Goal: Task Accomplishment & Management: Use online tool/utility

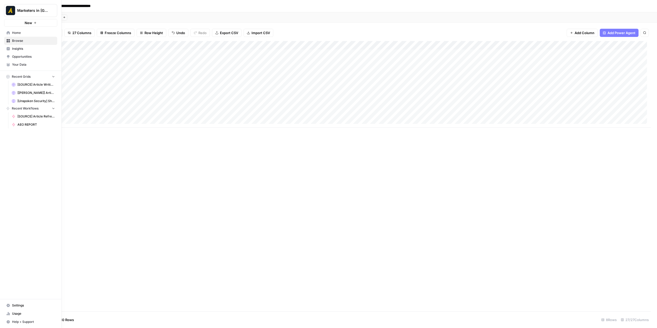
drag, startPoint x: 9, startPoint y: 31, endPoint x: 34, endPoint y: 34, distance: 25.4
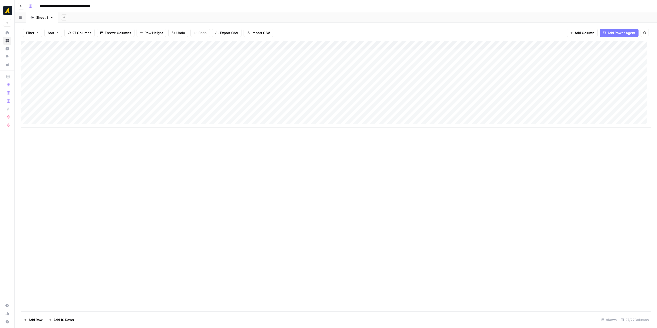
drag, startPoint x: 531, startPoint y: 43, endPoint x: 495, endPoint y: 151, distance: 113.0
click at [492, 159] on div "Add Column" at bounding box center [336, 176] width 630 height 271
click at [550, 45] on div "Add Column" at bounding box center [336, 84] width 630 height 87
click at [530, 45] on div at bounding box center [548, 46] width 81 height 10
click at [542, 94] on span "Edit Workflow" at bounding box center [540, 95] width 45 height 5
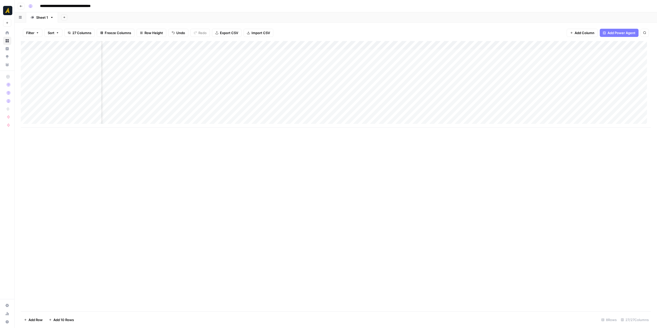
scroll to position [0, 49]
click at [23, 6] on button "Go back" at bounding box center [21, 6] width 7 height 7
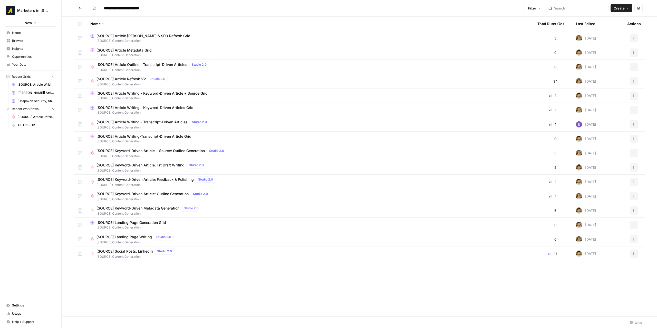
click at [82, 9] on icon "Go back" at bounding box center [80, 8] width 4 height 4
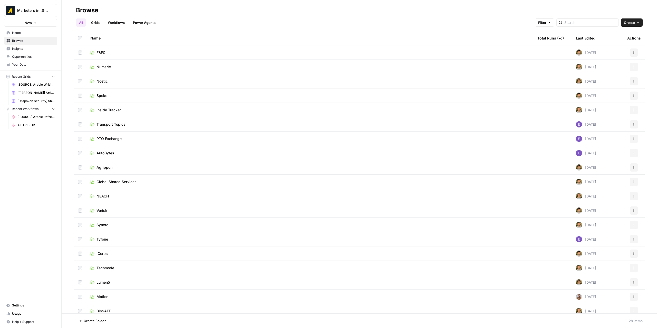
click at [118, 96] on link "Spoke" at bounding box center [309, 95] width 439 height 5
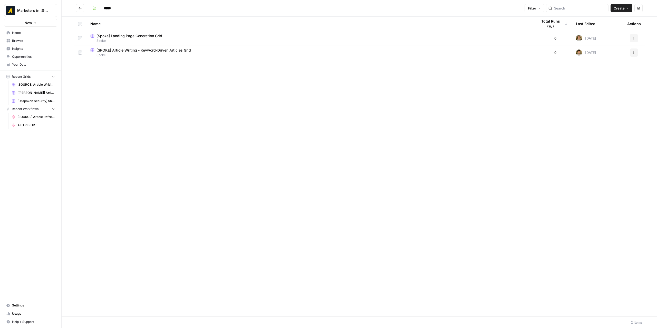
click at [130, 39] on span "Spoke" at bounding box center [309, 41] width 439 height 5
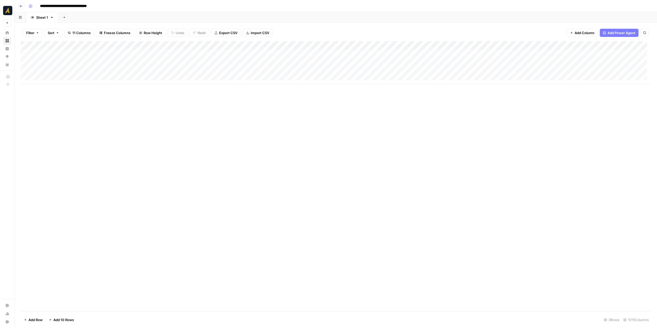
drag, startPoint x: 281, startPoint y: 84, endPoint x: 388, endPoint y: 87, distance: 106.9
click at [388, 87] on div "Add Column" at bounding box center [336, 176] width 630 height 271
click at [23, 6] on button "Go back" at bounding box center [21, 6] width 7 height 7
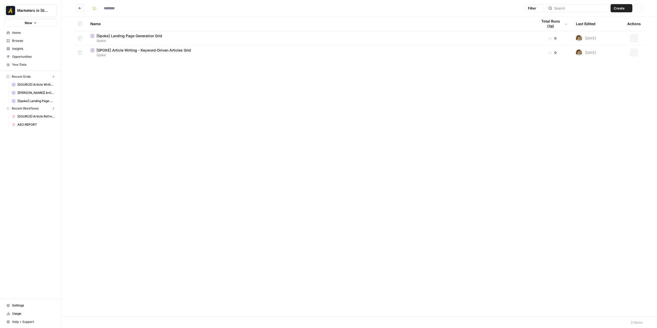
type input "*****"
click at [107, 49] on span "[SPOKE] Article Writing - Keyword-Driven Articles Grid" at bounding box center [144, 50] width 95 height 5
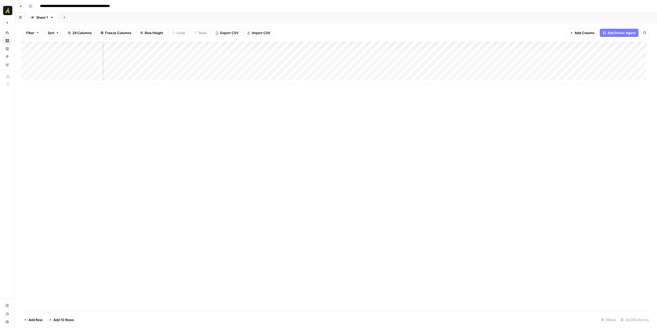
scroll to position [0, 341]
click at [24, 6] on button "Go back" at bounding box center [21, 6] width 7 height 7
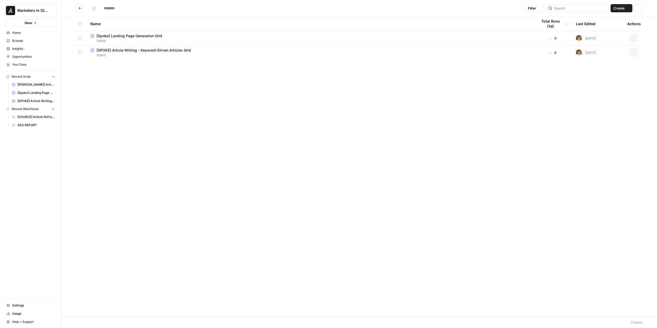
type input "*****"
click at [220, 141] on div "Name Total Runs (7d) Last Edited Actions [Spoke] Landing Page Generation Grid S…" at bounding box center [360, 167] width 596 height 300
click at [78, 8] on button "Go back" at bounding box center [80, 8] width 8 height 8
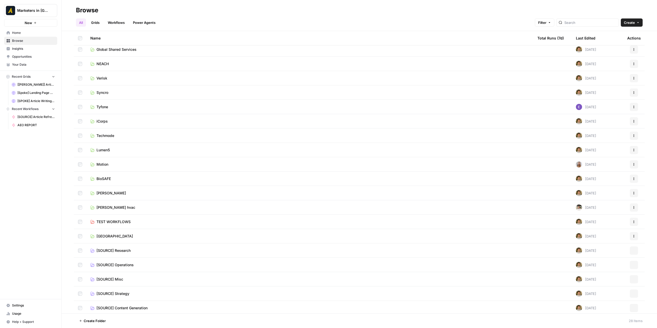
scroll to position [134, 0]
click at [135, 308] on span "[SOURCE] Content Generation" at bounding box center [122, 306] width 51 height 5
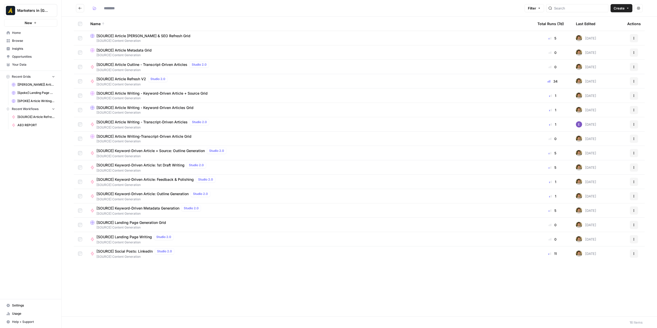
type input "**********"
click at [159, 35] on span "[SOURCE] Article AEO & SEO Refresh Grid" at bounding box center [144, 35] width 94 height 5
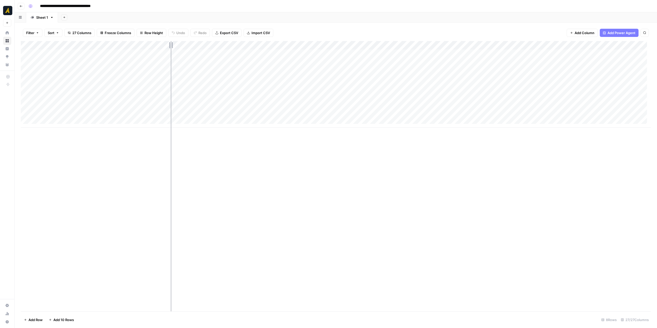
drag, startPoint x: 102, startPoint y: 46, endPoint x: 171, endPoint y: 50, distance: 68.7
click at [171, 50] on div "Add Column" at bounding box center [336, 84] width 630 height 87
click at [348, 53] on div "Add Column" at bounding box center [336, 84] width 630 height 87
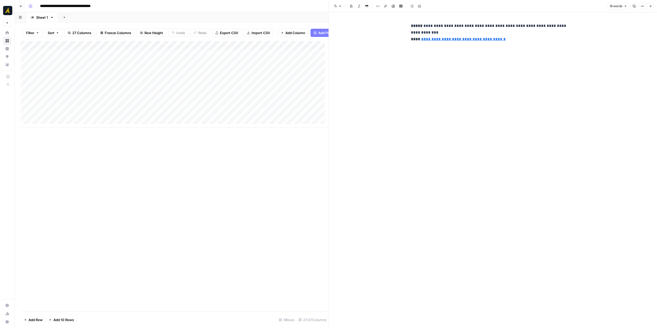
click at [652, 8] on button "Close" at bounding box center [651, 6] width 7 height 7
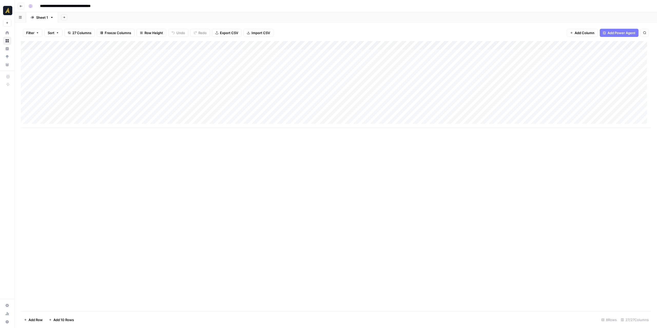
scroll to position [4, 0]
drag, startPoint x: 286, startPoint y: 128, endPoint x: 331, endPoint y: 125, distance: 44.5
click at [336, 125] on div "Add Column" at bounding box center [336, 84] width 630 height 87
click at [443, 71] on div "Add Column" at bounding box center [336, 84] width 630 height 87
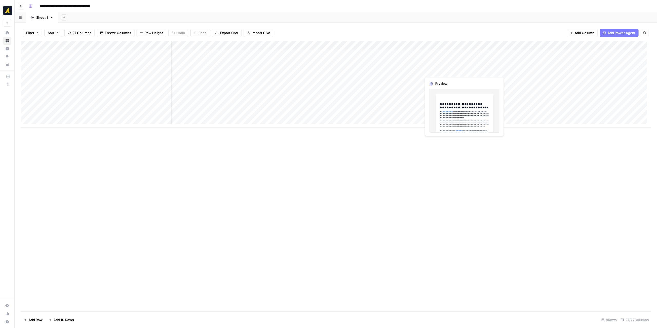
click at [443, 71] on div "Add Column" at bounding box center [336, 84] width 630 height 87
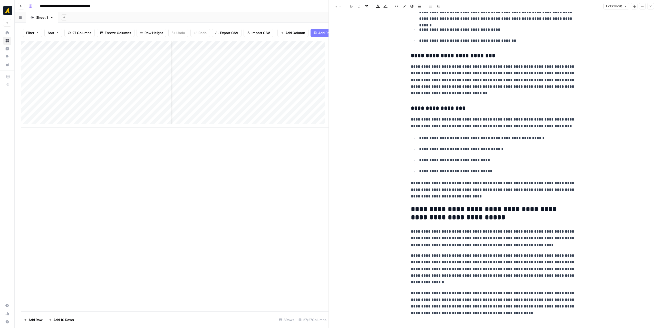
scroll to position [796, 0]
click at [652, 5] on icon "button" at bounding box center [650, 6] width 3 height 3
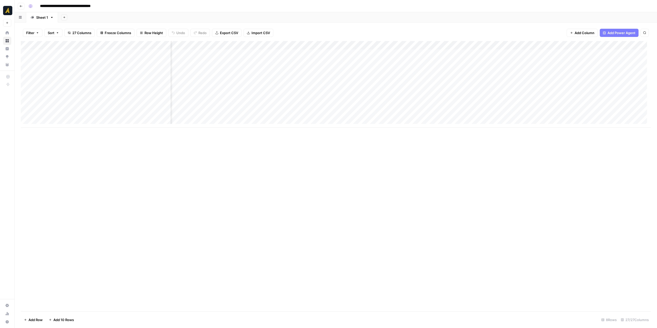
scroll to position [0, 654]
click at [292, 70] on div "Add Column" at bounding box center [336, 84] width 630 height 87
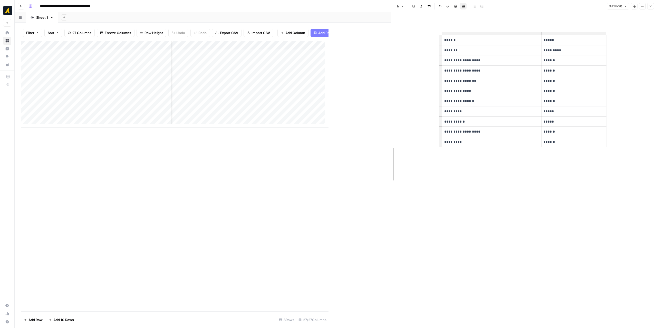
drag, startPoint x: 329, startPoint y: 148, endPoint x: 392, endPoint y: 150, distance: 62.5
drag, startPoint x: 489, startPoint y: 124, endPoint x: 446, endPoint y: 124, distance: 43.7
click at [446, 124] on p "**********" at bounding box center [492, 122] width 95 height 6
click at [493, 162] on div "**********" at bounding box center [524, 170] width 171 height 316
drag, startPoint x: 469, startPoint y: 143, endPoint x: 446, endPoint y: 143, distance: 22.9
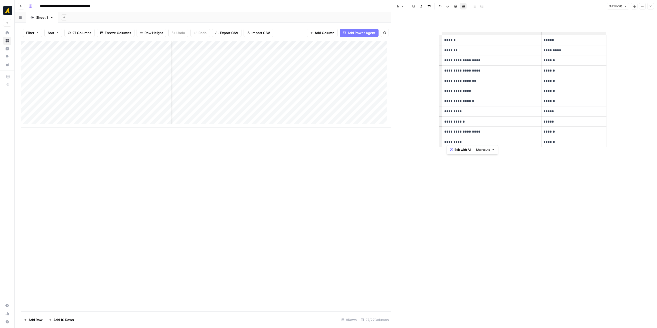
click at [446, 143] on p "*********" at bounding box center [492, 142] width 95 height 6
click at [468, 163] on div "**********" at bounding box center [524, 170] width 171 height 316
click at [345, 73] on div "Add Column" at bounding box center [206, 84] width 370 height 87
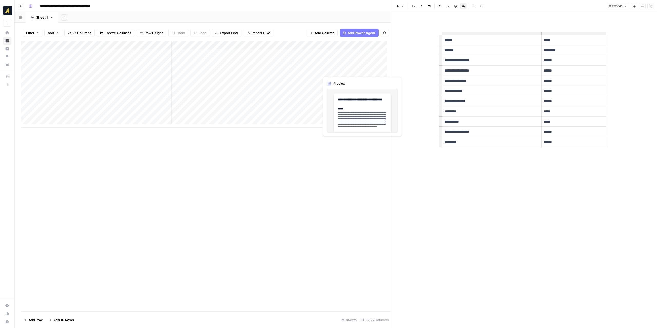
click at [345, 73] on div "Add Column" at bounding box center [206, 84] width 370 height 87
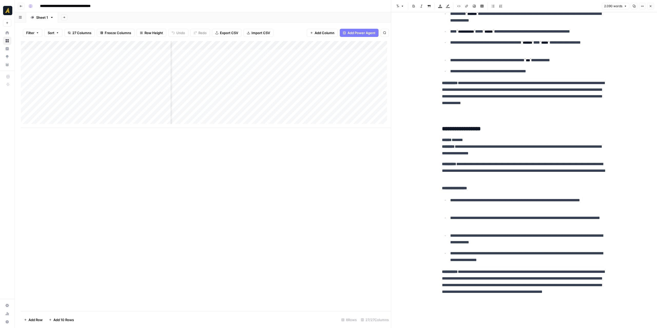
scroll to position [0, 908]
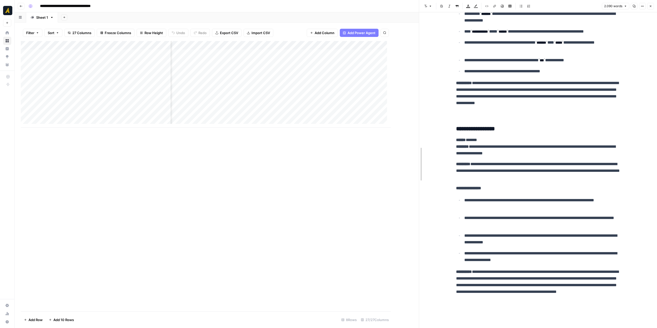
drag, startPoint x: 391, startPoint y: 137, endPoint x: 420, endPoint y: 139, distance: 28.9
drag, startPoint x: 171, startPoint y: 46, endPoint x: 125, endPoint y: 46, distance: 45.5
click at [125, 46] on div "Add Column" at bounding box center [221, 84] width 400 height 87
click at [317, 52] on div "Add Column" at bounding box center [221, 84] width 400 height 87
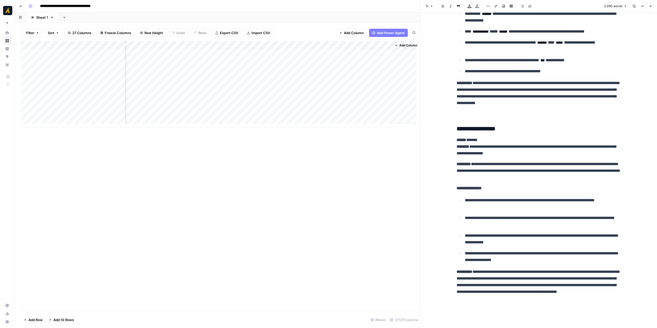
click at [317, 52] on div "Add Column" at bounding box center [221, 84] width 400 height 87
click at [359, 87] on div "Add Column" at bounding box center [221, 84] width 400 height 87
click at [364, 54] on div "Add Column" at bounding box center [221, 84] width 400 height 87
click at [371, 94] on div "Add Column" at bounding box center [221, 84] width 400 height 87
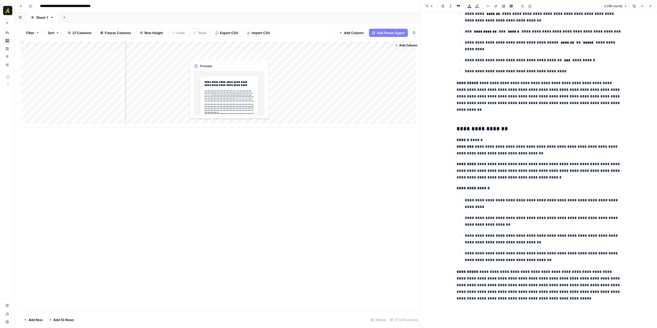
click at [223, 54] on div "Add Column" at bounding box center [221, 84] width 400 height 87
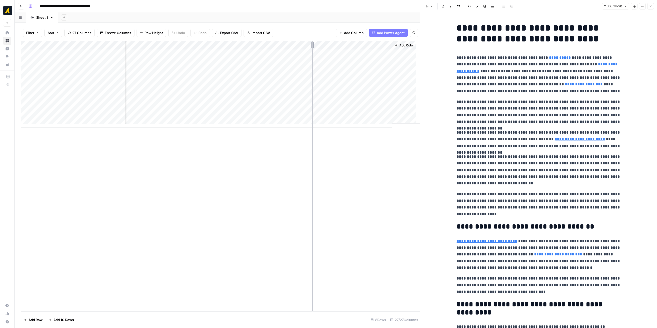
drag, startPoint x: 296, startPoint y: 46, endPoint x: 311, endPoint y: 51, distance: 16.3
click at [312, 45] on div "Add Column" at bounding box center [221, 84] width 400 height 87
click at [282, 56] on div "Add Column" at bounding box center [221, 84] width 400 height 87
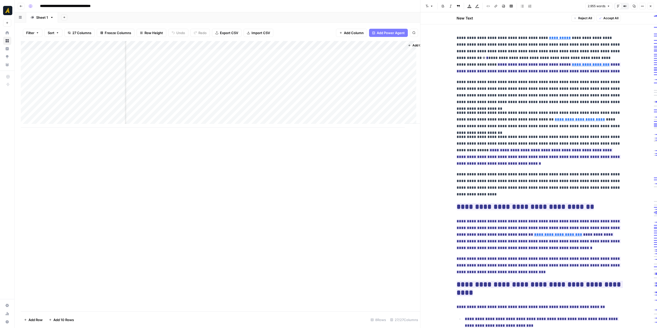
click at [209, 55] on div "Add Column" at bounding box center [221, 84] width 400 height 87
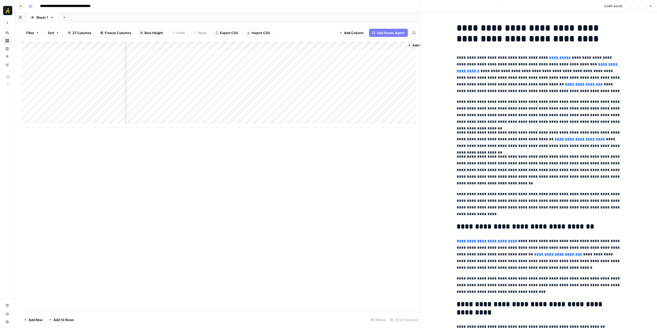
type input "https://newnorth.com/top-b2b-technology-marketing-agencies/"
click at [274, 53] on div "Add Column" at bounding box center [221, 84] width 400 height 87
click at [273, 53] on div "Add Column" at bounding box center [221, 84] width 400 height 87
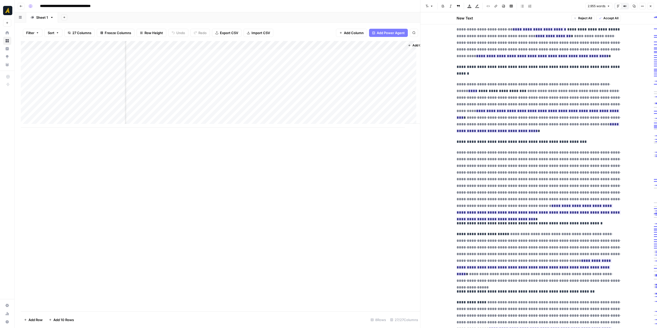
scroll to position [2301, 0]
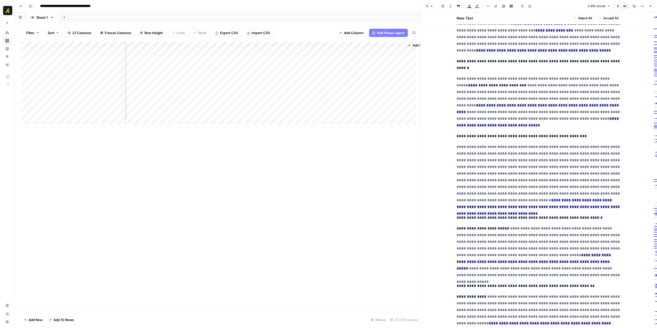
click at [212, 53] on div "Add Column" at bounding box center [221, 84] width 400 height 87
click at [213, 53] on div "Add Column" at bounding box center [221, 84] width 400 height 87
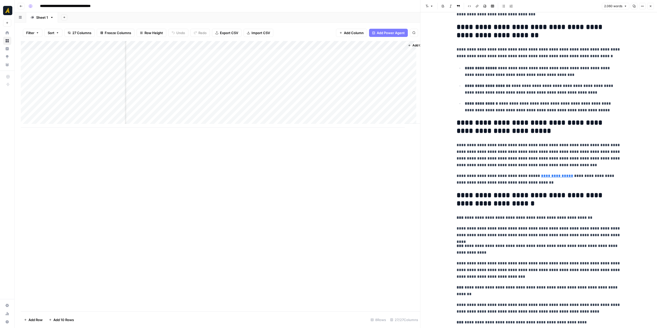
scroll to position [1711, 0]
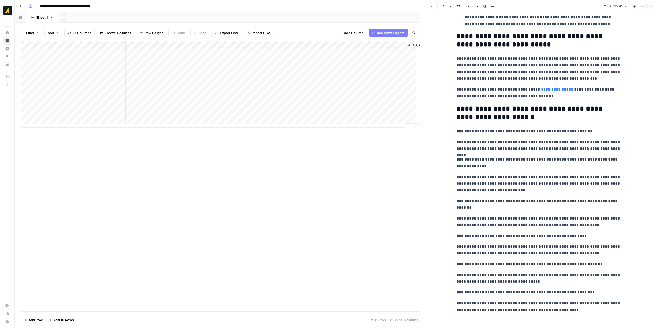
click at [269, 56] on div "Add Column" at bounding box center [221, 84] width 400 height 87
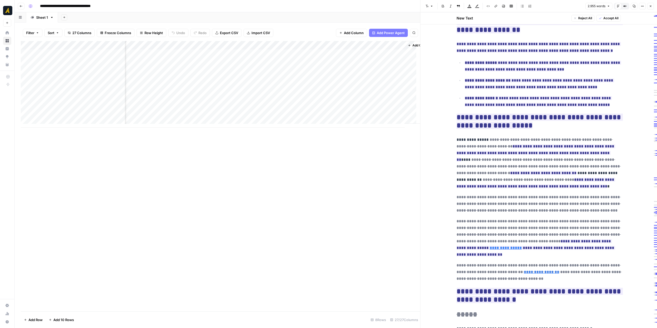
scroll to position [1849, 0]
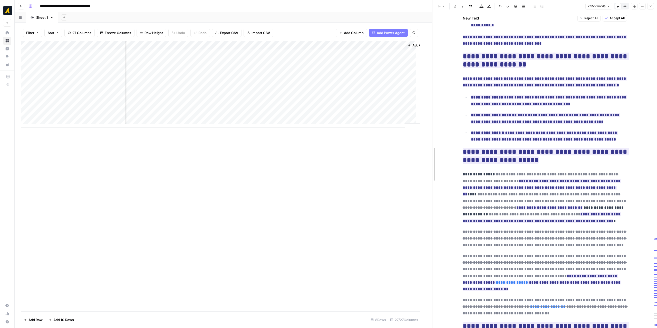
drag, startPoint x: 420, startPoint y: 158, endPoint x: 401, endPoint y: 132, distance: 32.3
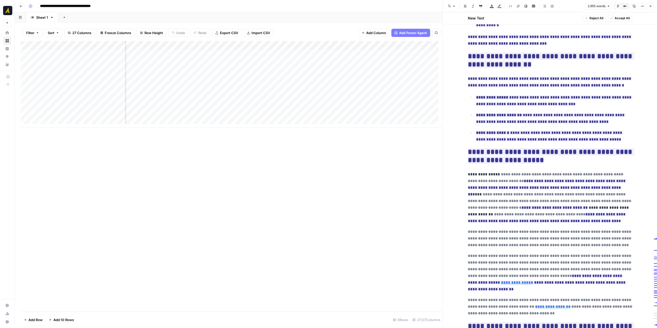
scroll to position [0, 553]
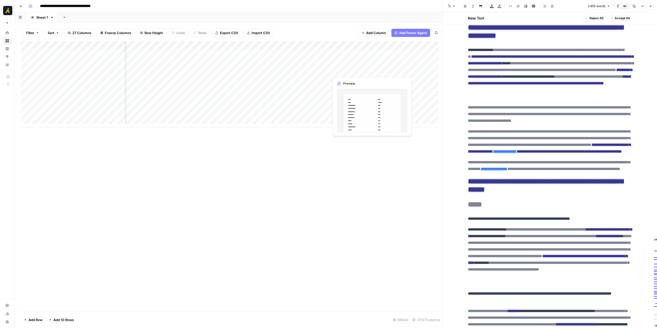
click at [349, 70] on div "Add Column" at bounding box center [232, 84] width 422 height 87
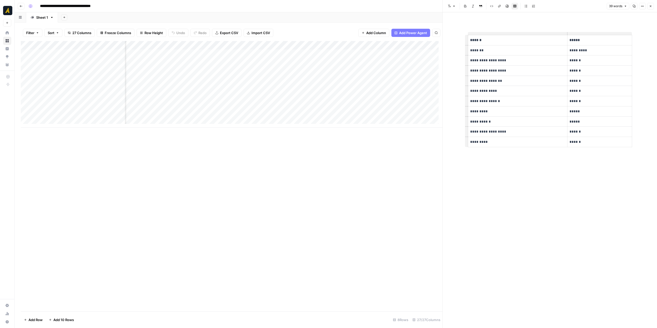
click at [349, 63] on div "Add Column" at bounding box center [232, 84] width 422 height 87
drag, startPoint x: 442, startPoint y: 144, endPoint x: 450, endPoint y: 144, distance: 7.7
click at [450, 145] on div at bounding box center [450, 164] width 5 height 328
drag, startPoint x: 295, startPoint y: 128, endPoint x: 323, endPoint y: 128, distance: 27.7
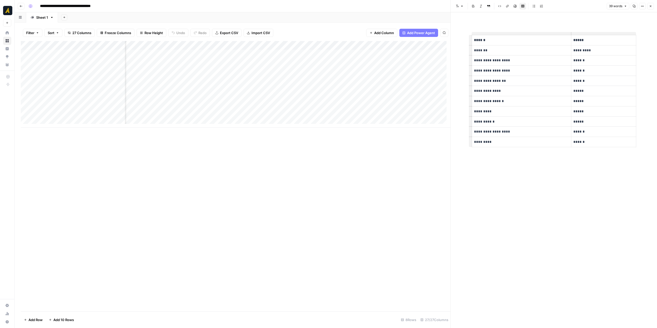
click at [323, 128] on div "Add Column" at bounding box center [236, 176] width 430 height 271
click at [255, 55] on div "Add Column" at bounding box center [236, 84] width 430 height 87
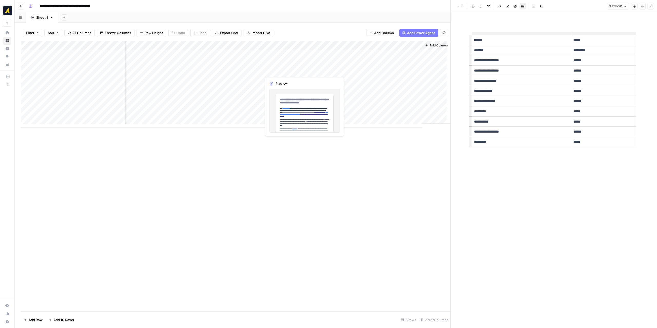
click at [268, 71] on div "Add Column" at bounding box center [236, 84] width 430 height 87
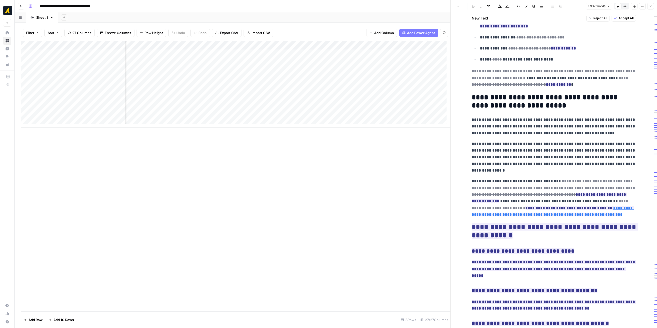
scroll to position [0, 826]
click at [215, 71] on div "Add Column" at bounding box center [236, 84] width 430 height 87
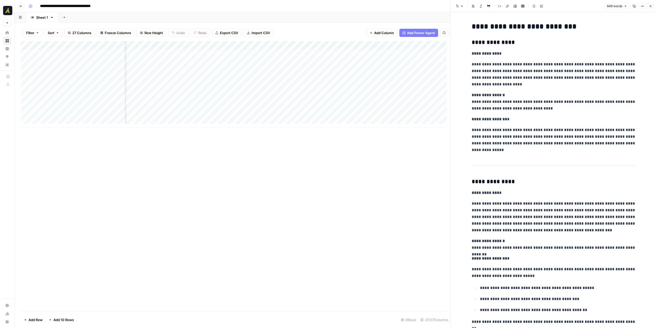
scroll to position [0, 680]
click at [258, 69] on div "Add Column" at bounding box center [236, 84] width 430 height 87
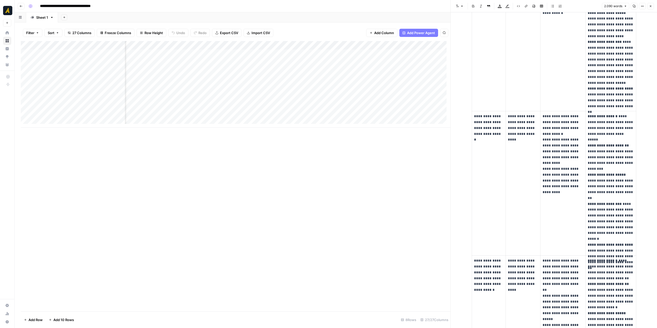
scroll to position [231, 0]
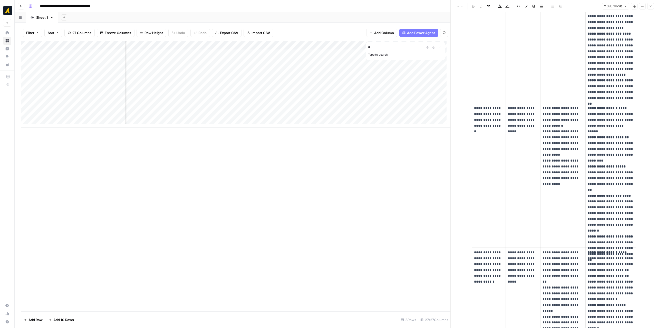
type input "*"
click at [262, 61] on div "Add Column" at bounding box center [236, 84] width 430 height 87
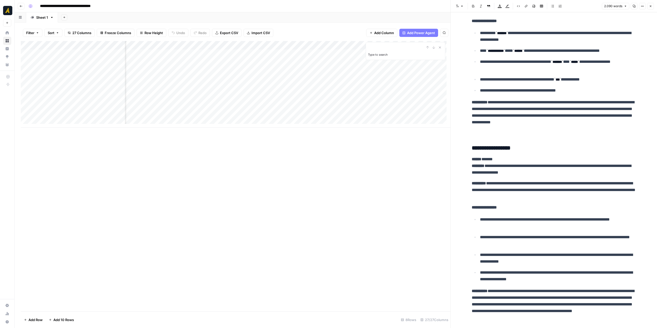
scroll to position [2159, 0]
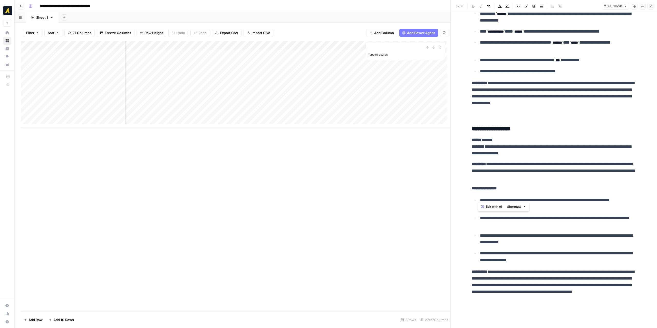
drag, startPoint x: 477, startPoint y: 199, endPoint x: 606, endPoint y: 199, distance: 128.7
click at [606, 199] on li "**********" at bounding box center [558, 204] width 158 height 14
click at [584, 206] on p "**********" at bounding box center [558, 203] width 156 height 13
drag, startPoint x: 517, startPoint y: 205, endPoint x: 471, endPoint y: 198, distance: 47.3
click at [472, 198] on ul "**********" at bounding box center [554, 230] width 164 height 67
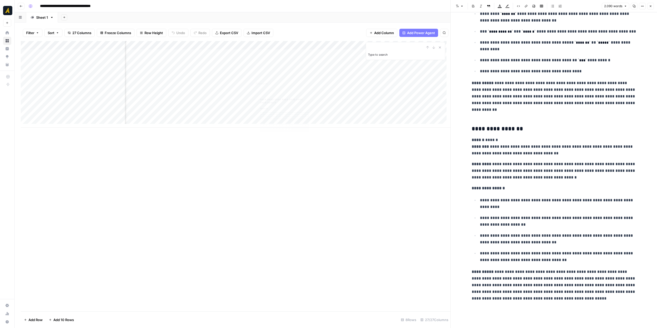
click at [269, 62] on div "Add Column" at bounding box center [236, 84] width 430 height 87
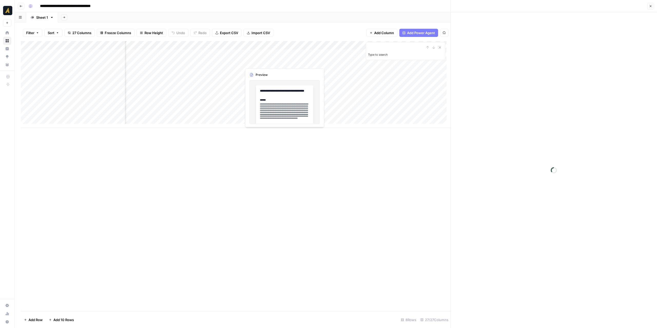
click at [269, 62] on div at bounding box center [265, 63] width 47 height 10
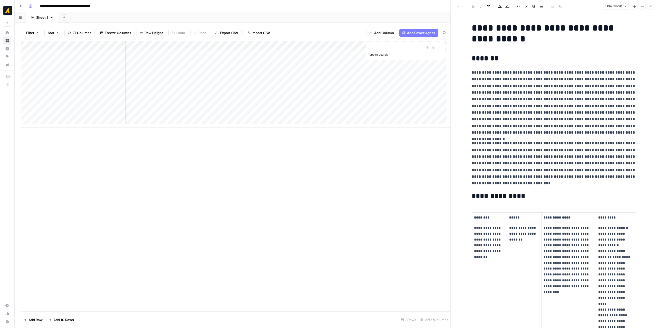
click at [267, 68] on div "Add Column" at bounding box center [236, 84] width 430 height 87
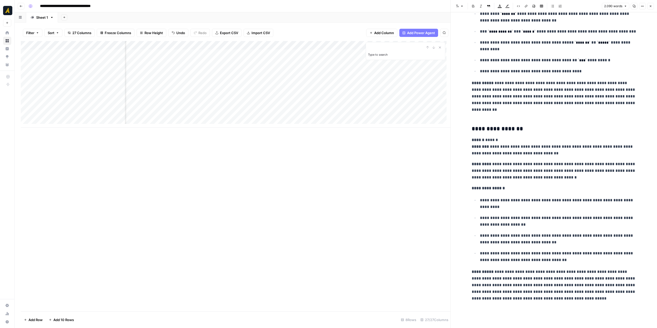
scroll to position [0, 892]
click at [338, 71] on div "Add Column" at bounding box center [236, 84] width 430 height 87
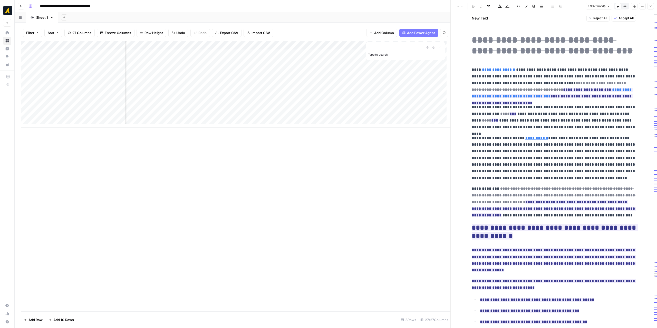
scroll to position [0, 572]
click at [223, 71] on div "Add Column" at bounding box center [236, 84] width 430 height 87
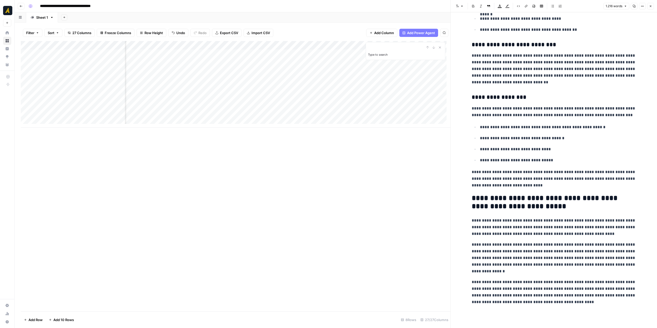
scroll to position [812, 0]
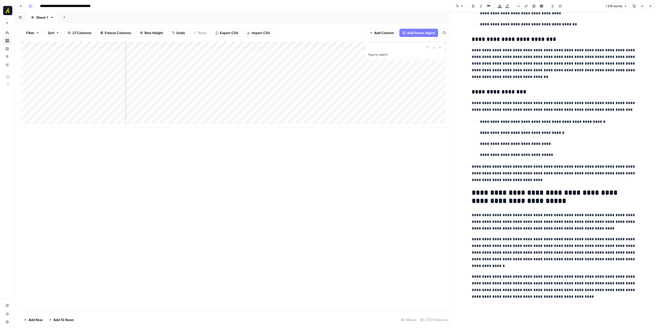
click at [101, 72] on div "Add Column" at bounding box center [236, 84] width 430 height 87
click at [101, 72] on textarea "**********" at bounding box center [82, 71] width 87 height 7
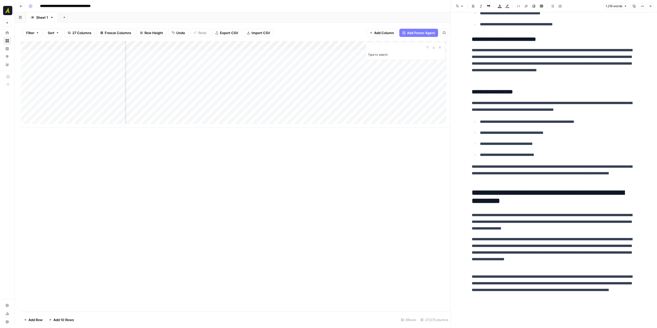
scroll to position [0, 898]
click at [334, 71] on div "Add Column" at bounding box center [236, 84] width 430 height 87
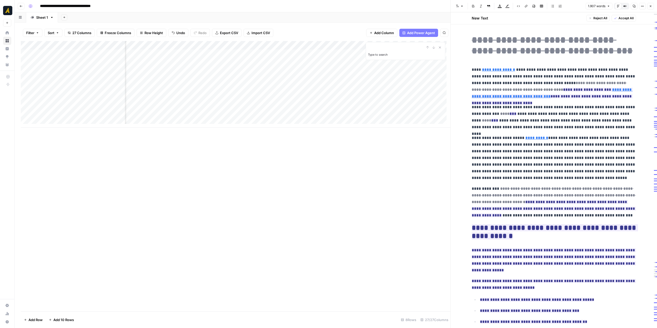
scroll to position [0, 595]
drag, startPoint x: 471, startPoint y: 138, endPoint x: 632, endPoint y: 138, distance: 160.8
click at [632, 138] on p "**********" at bounding box center [554, 158] width 164 height 47
click at [599, 149] on p "**********" at bounding box center [554, 158] width 164 height 47
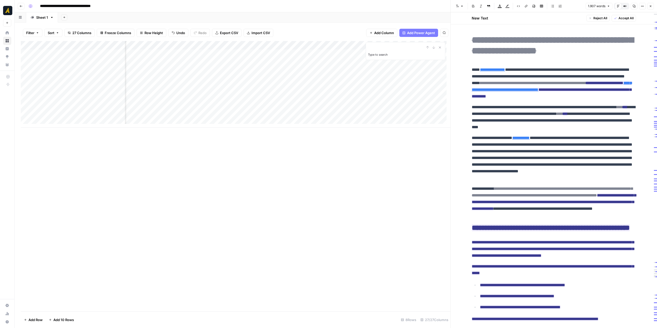
scroll to position [0, 815]
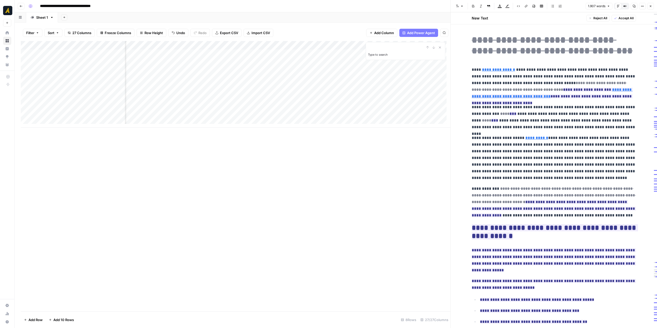
click at [363, 70] on div "Add Column" at bounding box center [236, 84] width 430 height 87
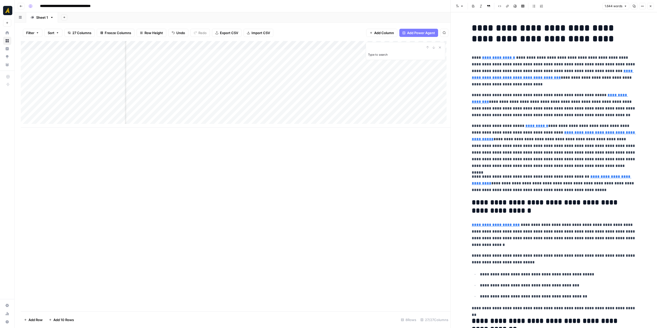
click at [312, 71] on div "Add Column" at bounding box center [236, 84] width 430 height 87
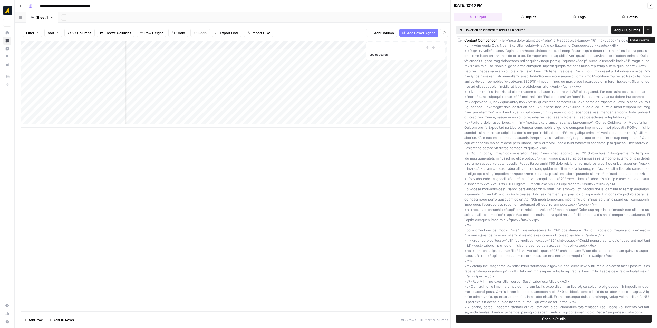
click at [586, 15] on button "Logs" at bounding box center [579, 17] width 49 height 8
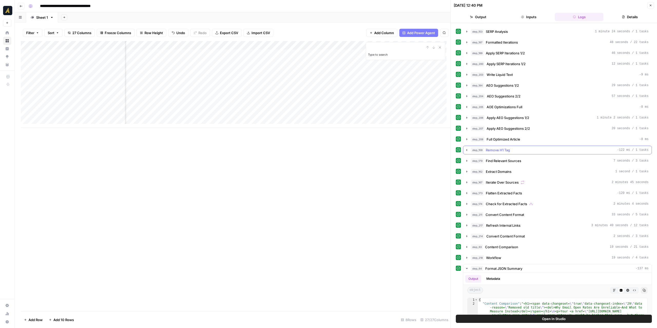
scroll to position [26, 0]
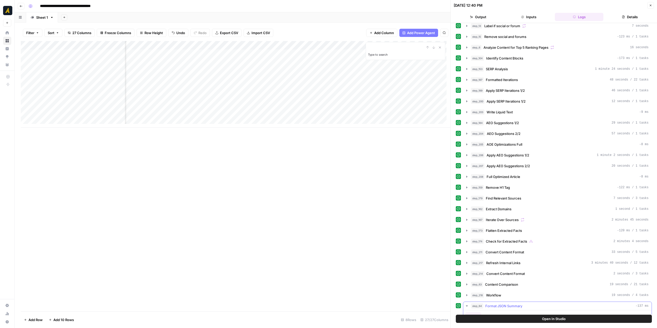
click at [467, 306] on icon "button" at bounding box center [467, 306] width 2 height 1
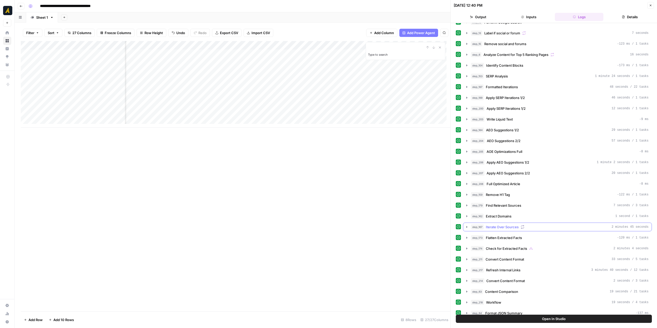
click at [466, 225] on icon "button" at bounding box center [467, 227] width 4 height 4
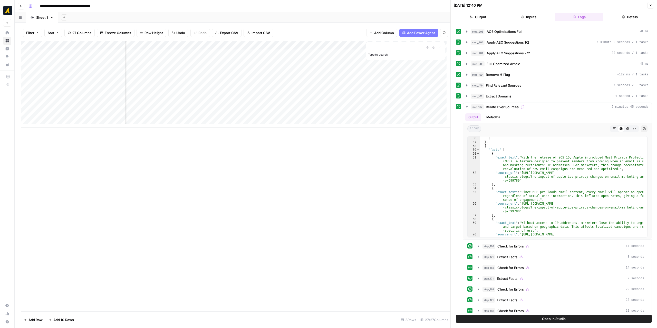
scroll to position [198, 0]
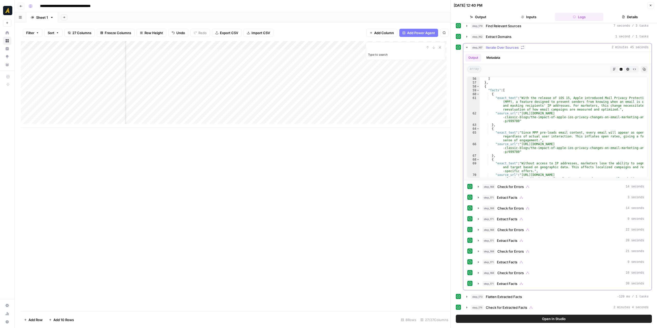
click at [467, 45] on icon "button" at bounding box center [467, 47] width 4 height 4
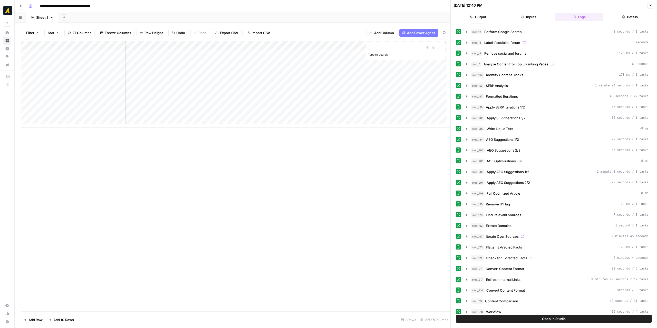
scroll to position [0, 0]
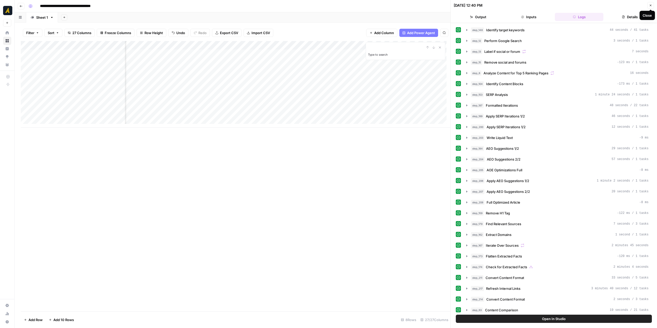
click at [653, 6] on button "Close" at bounding box center [651, 5] width 7 height 7
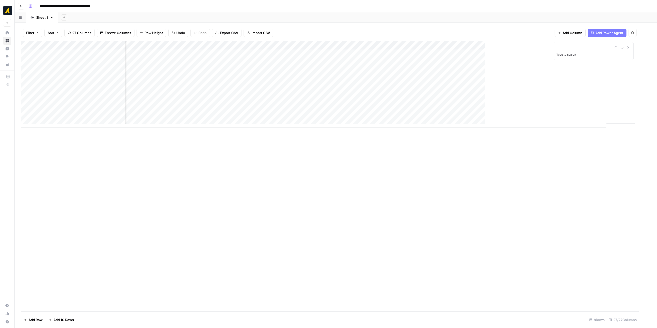
scroll to position [0, 731]
click at [492, 71] on div "Add Column" at bounding box center [336, 84] width 630 height 87
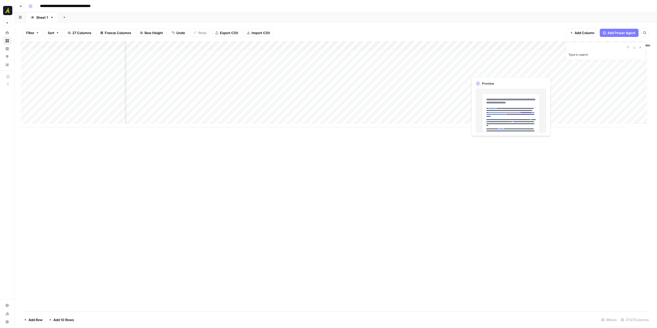
click at [492, 71] on div "Add Column" at bounding box center [336, 84] width 630 height 87
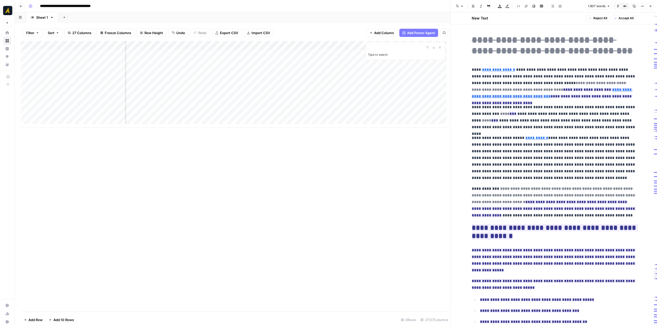
click at [654, 6] on header "Font style Bold Italic Block quote Text color Highlight color Code block Link I…" at bounding box center [554, 6] width 206 height 12
click at [654, 7] on button "Close" at bounding box center [651, 6] width 7 height 7
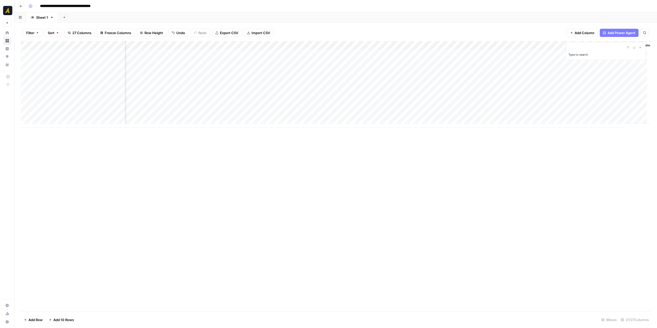
click at [398, 128] on div "Add Column Type to search" at bounding box center [336, 176] width 630 height 271
drag, startPoint x: 525, startPoint y: 164, endPoint x: 605, endPoint y: 105, distance: 100.0
click at [525, 163] on div "Add Column Type to search" at bounding box center [336, 176] width 630 height 271
click at [641, 48] on icon "Close Search" at bounding box center [641, 47] width 4 height 4
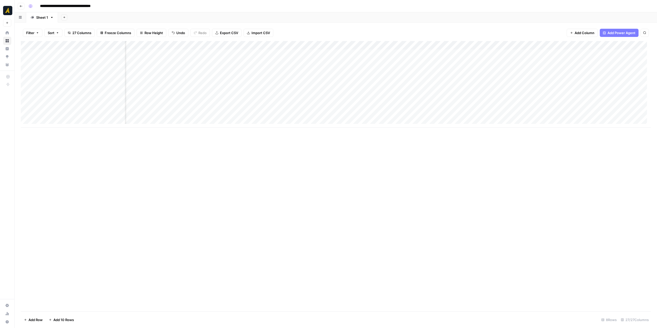
click at [22, 4] on button "Go back" at bounding box center [21, 6] width 7 height 7
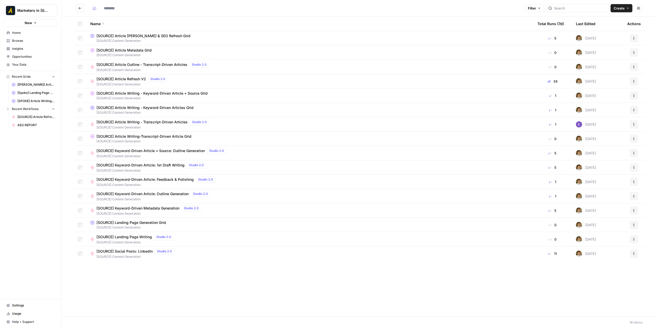
type input "**********"
click at [82, 37] on td at bounding box center [80, 38] width 12 height 14
click at [634, 38] on icon "button" at bounding box center [634, 38] width 1 height 1
click at [600, 50] on span "Duplicate" at bounding box center [611, 50] width 41 height 5
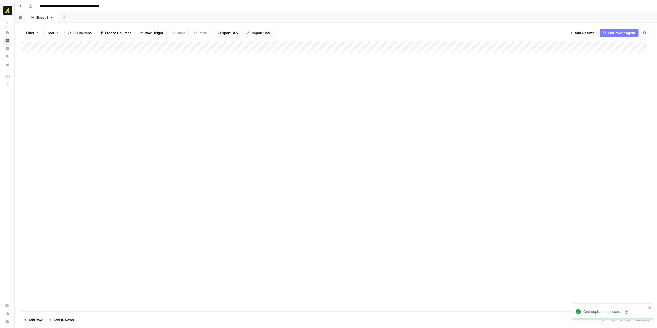
click at [55, 7] on input "**********" at bounding box center [83, 6] width 90 height 8
drag, startPoint x: 56, startPoint y: 6, endPoint x: 41, endPoint y: 6, distance: 14.9
click at [41, 6] on input "**********" at bounding box center [83, 6] width 90 height 8
type input "**********"
click at [20, 4] on button "Go back" at bounding box center [21, 6] width 7 height 7
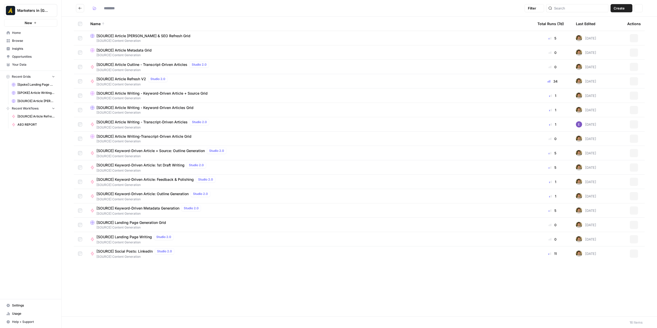
type input "**********"
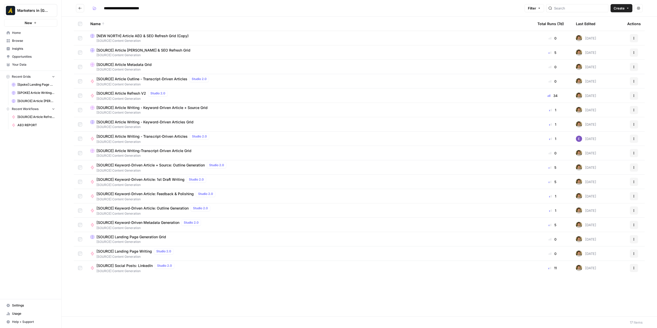
click at [79, 35] on td at bounding box center [80, 38] width 12 height 14
click at [86, 320] on span "Move Selection" at bounding box center [91, 321] width 25 height 5
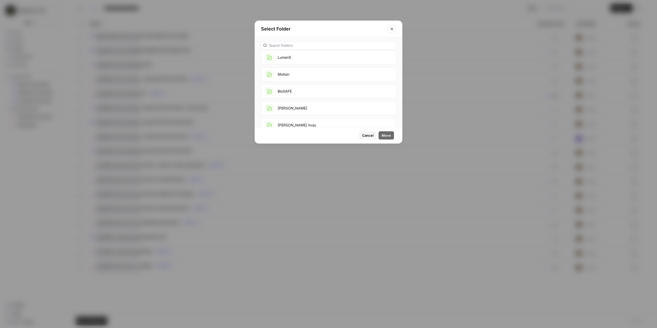
scroll to position [385, 0]
click at [317, 61] on button "[GEOGRAPHIC_DATA]" at bounding box center [328, 64] width 135 height 14
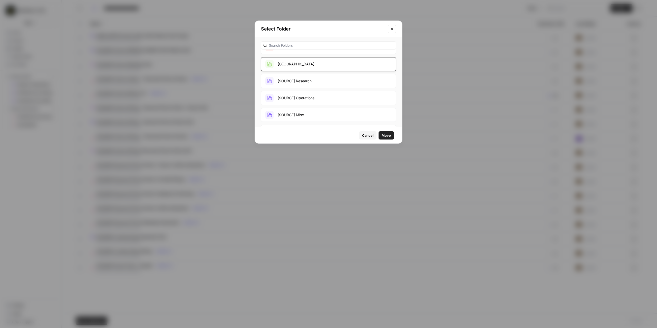
click at [385, 131] on button "Move" at bounding box center [386, 135] width 15 height 8
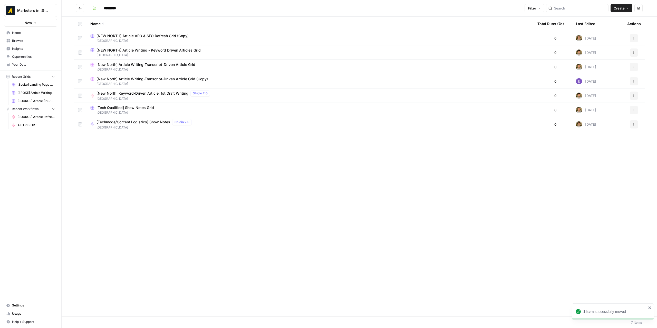
click at [181, 34] on span "[NEW NORTH] Article AEO & SEO Refresh Grid (Copy)" at bounding box center [143, 35] width 92 height 5
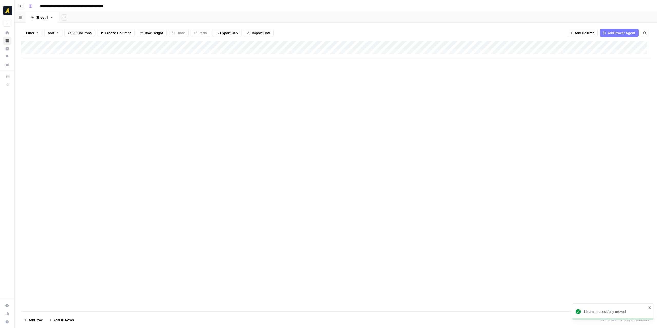
drag, startPoint x: 120, startPoint y: 5, endPoint x: 138, endPoint y: 7, distance: 17.8
click at [138, 6] on div "**********" at bounding box center [339, 6] width 626 height 8
click at [81, 53] on div "Add Column" at bounding box center [336, 49] width 630 height 17
click at [74, 61] on div "Add Column" at bounding box center [336, 54] width 630 height 26
type input "**********"
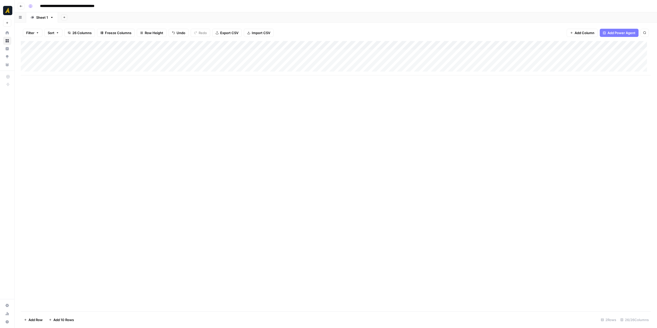
click at [74, 70] on div "Add Column" at bounding box center [336, 58] width 630 height 34
click at [95, 55] on div "Add Column" at bounding box center [336, 62] width 630 height 43
drag, startPoint x: 359, startPoint y: 46, endPoint x: 371, endPoint y: 46, distance: 12.3
click at [371, 46] on div "Add Column" at bounding box center [336, 62] width 630 height 43
drag, startPoint x: 371, startPoint y: 46, endPoint x: 365, endPoint y: 47, distance: 6.2
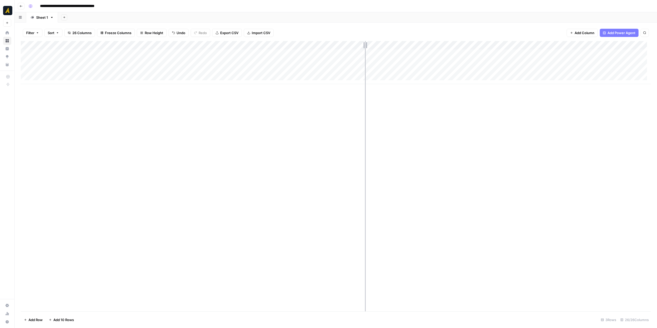
click at [365, 47] on div "Add Column" at bounding box center [336, 62] width 630 height 43
click at [630, 45] on span "Add Column" at bounding box center [639, 45] width 18 height 5
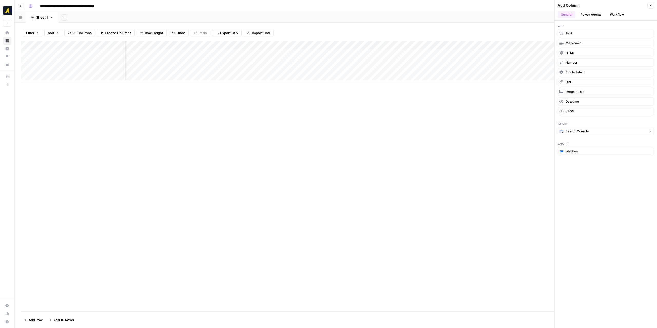
click at [588, 129] on span "Search Console" at bounding box center [577, 131] width 23 height 5
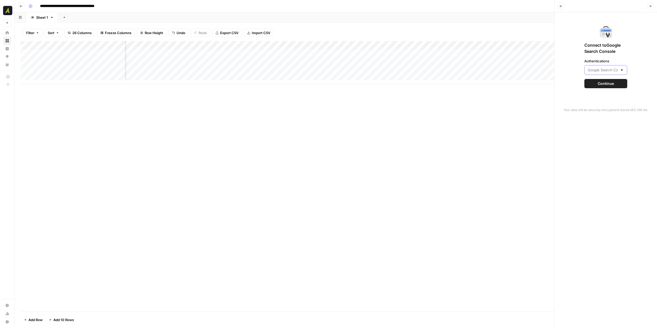
click at [616, 69] on input "Authentications" at bounding box center [603, 70] width 30 height 5
click at [611, 82] on span "Google Search Console - https://newnorth.com/" at bounding box center [602, 82] width 27 height 5
type input "Google Search Console - https://newnorth.com/"
click at [612, 84] on span "Continue" at bounding box center [606, 83] width 16 height 5
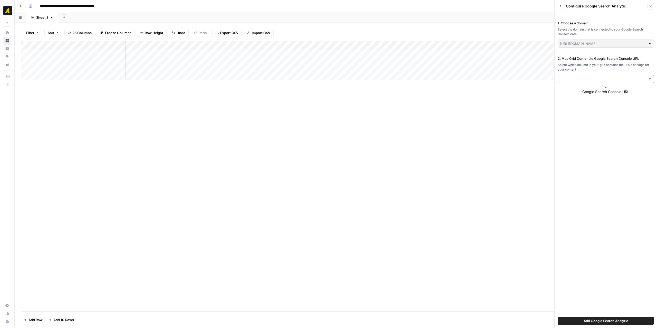
click at [632, 81] on input "2. Map Grid Content to Google Search Console URL" at bounding box center [603, 79] width 86 height 5
click at [594, 249] on div "1. Choose a domain Select the domain that is connected to your Google Search Co…" at bounding box center [606, 170] width 102 height 316
click at [613, 321] on span "Add Google Search Analytic" at bounding box center [606, 321] width 45 height 5
click at [646, 80] on input "2. Map Grid Content to Google Search Console URL" at bounding box center [603, 79] width 86 height 5
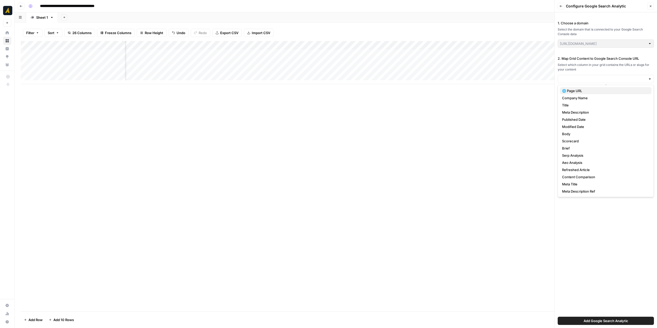
click at [622, 90] on span "🌐 Page URL" at bounding box center [605, 90] width 86 height 5
type input "🌐 Page URL"
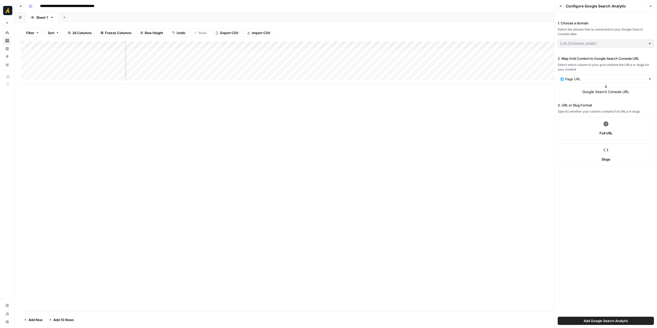
click at [602, 320] on span "Add Google Search Analytic" at bounding box center [606, 321] width 45 height 5
click at [605, 321] on span "Add Google Search Analytic" at bounding box center [606, 321] width 45 height 5
click at [603, 319] on span "Add Google Search Analytic" at bounding box center [606, 321] width 45 height 5
click at [608, 135] on label "Full URL" at bounding box center [606, 128] width 96 height 23
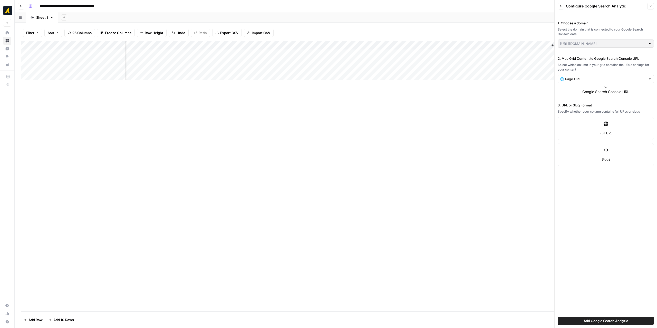
click at [602, 161] on span "Slugs" at bounding box center [606, 159] width 9 height 5
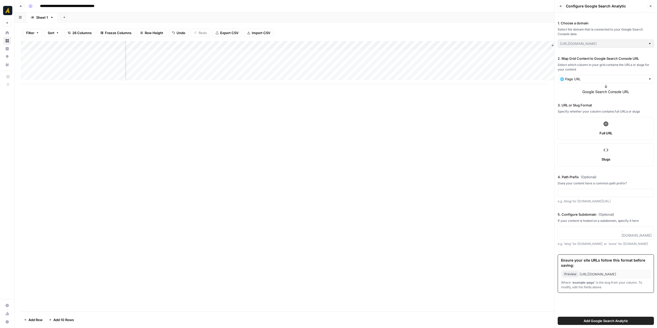
click at [603, 129] on label "Full URL" at bounding box center [606, 128] width 96 height 23
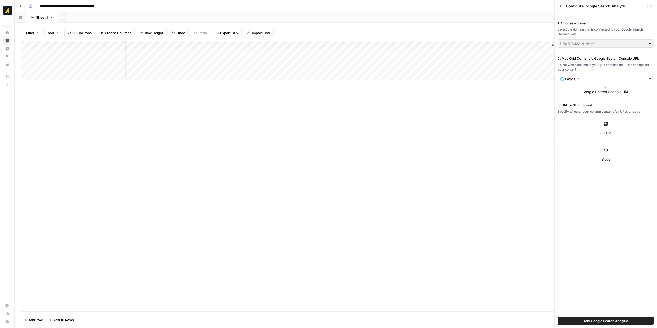
click at [603, 156] on label "Slugs" at bounding box center [606, 154] width 96 height 23
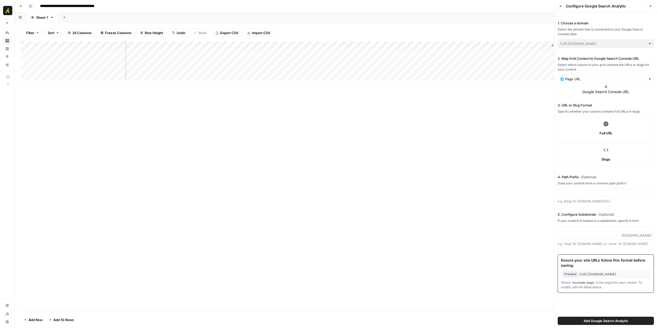
click at [604, 125] on icon at bounding box center [606, 123] width 5 height 5
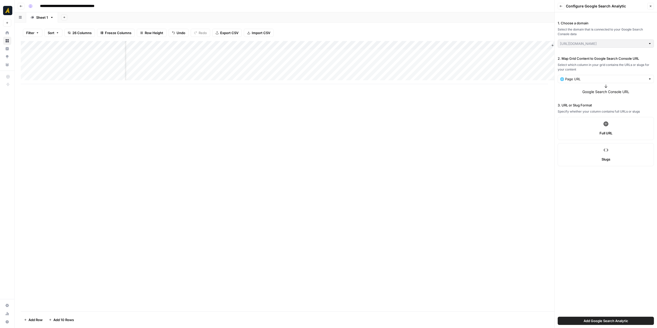
click at [599, 319] on span "Add Google Search Analytic" at bounding box center [606, 321] width 45 height 5
click at [638, 82] on div "🌐 Page URL" at bounding box center [606, 79] width 96 height 8
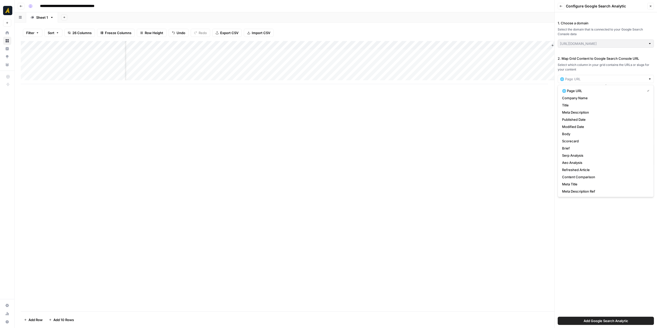
click at [638, 82] on div at bounding box center [606, 79] width 96 height 8
type input "🌐 Page URL"
click at [594, 220] on div "1. Choose a domain Select the domain that is connected to your Google Search Co…" at bounding box center [606, 170] width 102 height 316
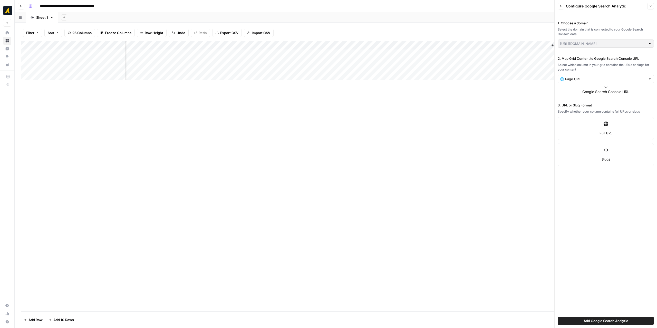
click at [596, 124] on label "Full URL" at bounding box center [606, 128] width 96 height 23
click at [588, 322] on span "Add Google Search Analytic" at bounding box center [606, 321] width 45 height 5
click at [361, 44] on div "Add Column" at bounding box center [336, 62] width 630 height 43
click at [354, 107] on span "Remove Column" at bounding box center [359, 107] width 45 height 5
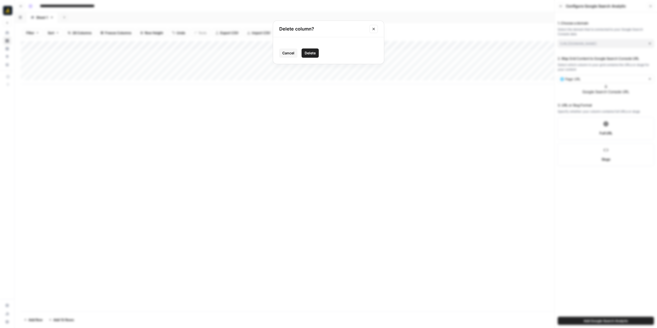
click at [312, 53] on span "Delete" at bounding box center [310, 53] width 11 height 5
click at [362, 44] on div "Add Column" at bounding box center [336, 62] width 630 height 43
click at [356, 106] on span "Remove Column" at bounding box center [359, 107] width 45 height 5
click at [315, 54] on span "Delete" at bounding box center [310, 53] width 11 height 5
click at [358, 44] on div "Add Column" at bounding box center [336, 62] width 630 height 43
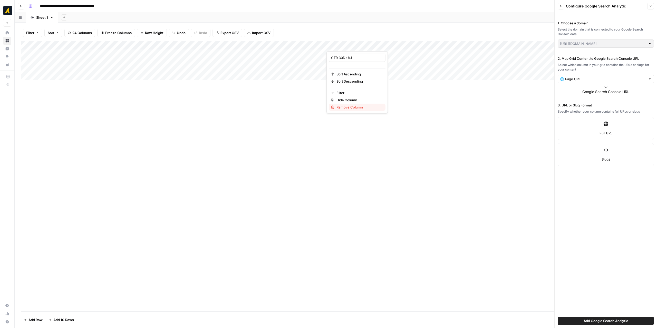
click at [347, 108] on span "Remove Column" at bounding box center [359, 107] width 45 height 5
click at [311, 52] on span "Delete" at bounding box center [310, 53] width 11 height 5
click at [358, 47] on div "Add Column" at bounding box center [336, 62] width 630 height 43
click at [349, 107] on span "Remove Column" at bounding box center [359, 107] width 45 height 5
click at [317, 53] on button "Delete" at bounding box center [310, 53] width 17 height 9
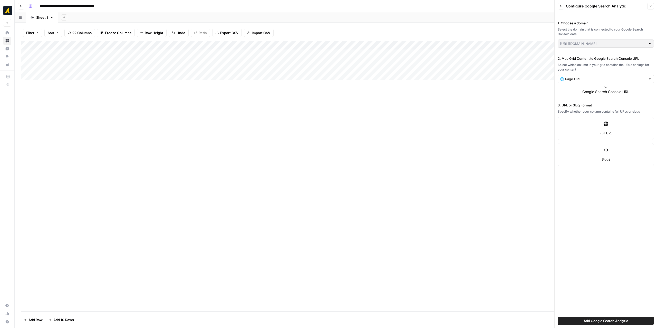
click at [598, 320] on span "Add Google Search Analytic" at bounding box center [606, 321] width 45 height 5
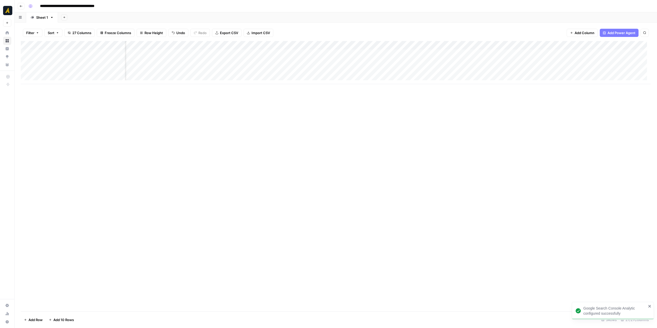
scroll to position [0, 720]
drag, startPoint x: 453, startPoint y: 45, endPoint x: 188, endPoint y: 52, distance: 264.8
click at [188, 52] on div "Add Column" at bounding box center [336, 62] width 630 height 43
drag, startPoint x: 579, startPoint y: 45, endPoint x: 192, endPoint y: 40, distance: 387.6
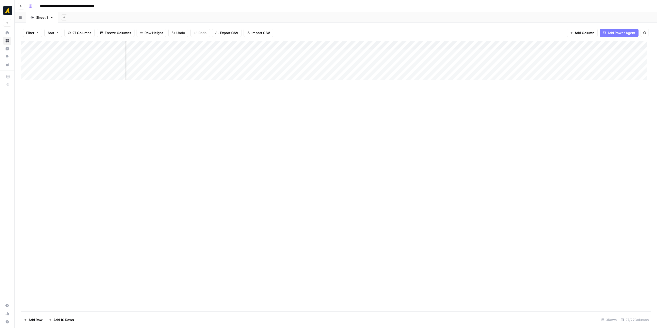
click at [192, 40] on div "Filter Sort 27 Columns Freeze Columns Row Height Undo Redo Export CSV Import CS…" at bounding box center [336, 176] width 643 height 306
drag, startPoint x: 301, startPoint y: 45, endPoint x: 192, endPoint y: 48, distance: 109.9
click at [192, 48] on div "Add Column" at bounding box center [336, 62] width 630 height 43
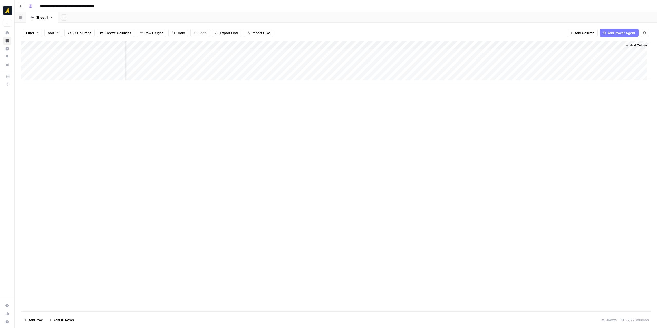
drag, startPoint x: 456, startPoint y: 48, endPoint x: 163, endPoint y: 44, distance: 293.0
click at [163, 44] on div "Add Column" at bounding box center [336, 62] width 630 height 43
drag, startPoint x: 518, startPoint y: 45, endPoint x: 214, endPoint y: 34, distance: 304.3
click at [209, 33] on div "Filter Sort 27 Columns Freeze Columns Row Height Undo Redo Export CSV Import CS…" at bounding box center [336, 176] width 643 height 306
drag, startPoint x: 565, startPoint y: 47, endPoint x: 238, endPoint y: 42, distance: 327.0
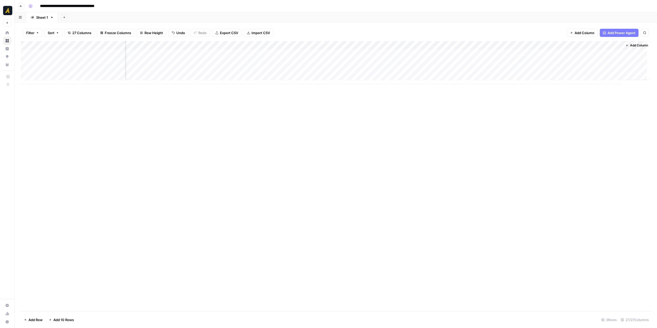
click at [238, 42] on div "Add Column" at bounding box center [336, 62] width 630 height 43
drag, startPoint x: 598, startPoint y: 45, endPoint x: 287, endPoint y: 48, distance: 311.5
click at [287, 48] on div "Add Column" at bounding box center [336, 62] width 630 height 43
drag, startPoint x: 509, startPoint y: 45, endPoint x: 155, endPoint y: 49, distance: 354.1
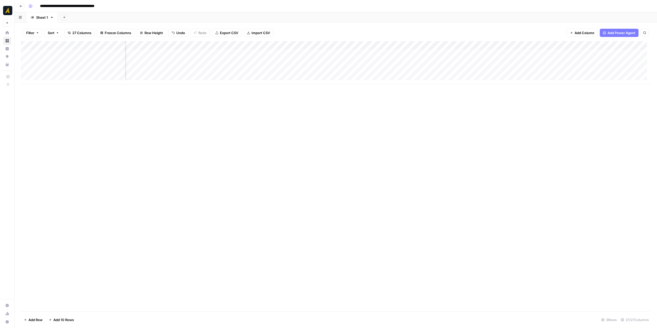
click at [155, 49] on div "Add Column" at bounding box center [336, 62] width 630 height 43
drag, startPoint x: 547, startPoint y: 44, endPoint x: 290, endPoint y: 39, distance: 257.1
click at [189, 41] on div "Add Column" at bounding box center [336, 62] width 630 height 43
drag, startPoint x: 580, startPoint y: 42, endPoint x: 242, endPoint y: 48, distance: 337.2
click at [210, 48] on div "Add Column" at bounding box center [336, 62] width 630 height 43
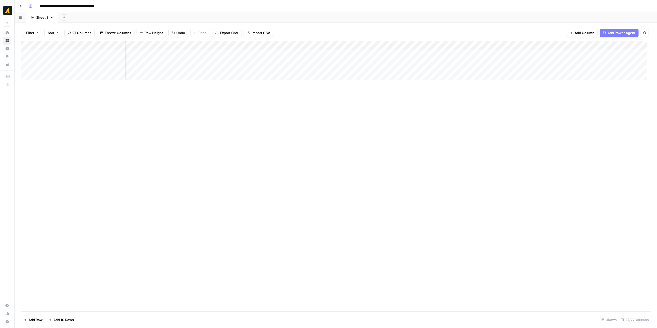
drag, startPoint x: 616, startPoint y: 44, endPoint x: 251, endPoint y: 56, distance: 364.9
click at [251, 56] on div "Add Column" at bounding box center [336, 62] width 630 height 43
drag, startPoint x: 344, startPoint y: 45, endPoint x: 221, endPoint y: 42, distance: 123.3
click at [221, 42] on div "Add Column" at bounding box center [336, 62] width 630 height 43
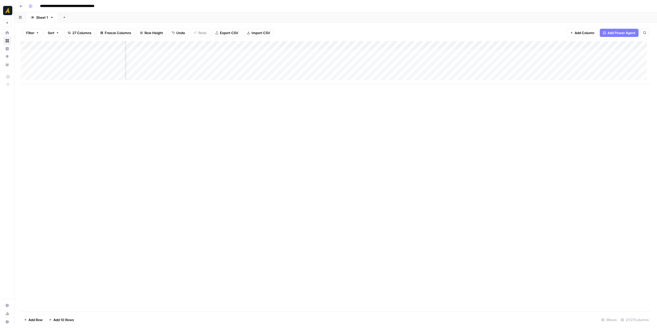
drag, startPoint x: 375, startPoint y: 47, endPoint x: 277, endPoint y: 50, distance: 98.1
click at [277, 50] on div "Add Column" at bounding box center [336, 62] width 630 height 43
drag, startPoint x: 410, startPoint y: 46, endPoint x: 280, endPoint y: 48, distance: 130.0
click at [280, 48] on div "Add Column" at bounding box center [336, 62] width 630 height 43
drag, startPoint x: 450, startPoint y: 46, endPoint x: 324, endPoint y: 49, distance: 126.4
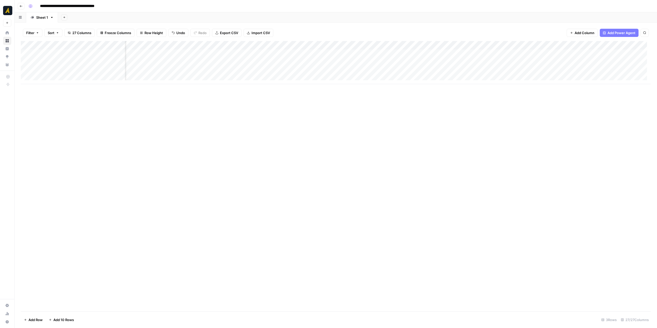
click at [341, 48] on div "Add Column" at bounding box center [336, 62] width 630 height 43
click at [199, 46] on div "Add Column" at bounding box center [336, 62] width 630 height 43
click at [224, 60] on button "All Rows" at bounding box center [218, 57] width 39 height 7
click at [54, 79] on div "Add Column" at bounding box center [336, 62] width 630 height 43
click at [52, 87] on div "Add Column" at bounding box center [336, 67] width 630 height 52
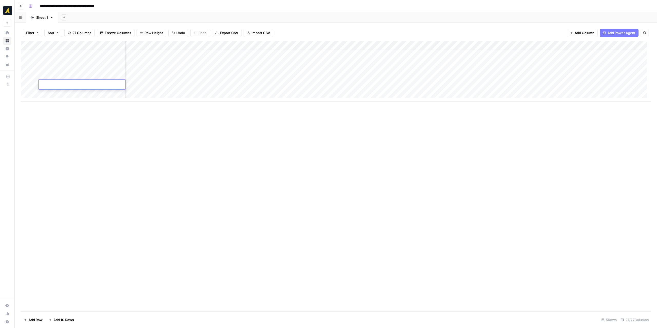
click at [55, 94] on div "Add Column" at bounding box center [336, 71] width 630 height 61
click at [60, 101] on div "Add Column" at bounding box center [336, 75] width 630 height 69
click at [258, 153] on div "Add Column" at bounding box center [336, 176] width 630 height 271
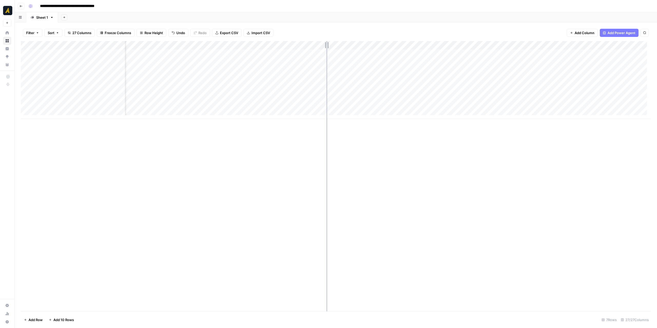
drag, startPoint x: 324, startPoint y: 45, endPoint x: 339, endPoint y: 45, distance: 15.2
click at [339, 45] on div "Add Column" at bounding box center [336, 80] width 630 height 78
click at [287, 141] on div "Add Column" at bounding box center [336, 176] width 630 height 271
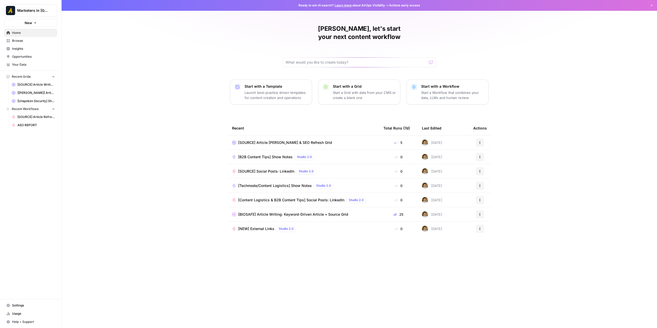
click at [20, 43] on link "Browse" at bounding box center [30, 41] width 53 height 8
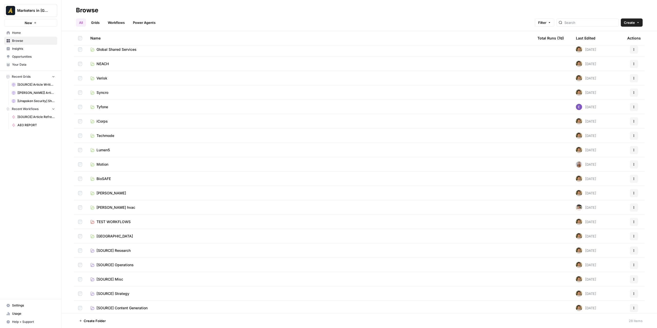
scroll to position [134, 0]
click at [126, 252] on td "[SOURCE] Research" at bounding box center [309, 249] width 447 height 14
click at [126, 249] on span "[SOURCE] Research" at bounding box center [114, 249] width 34 height 5
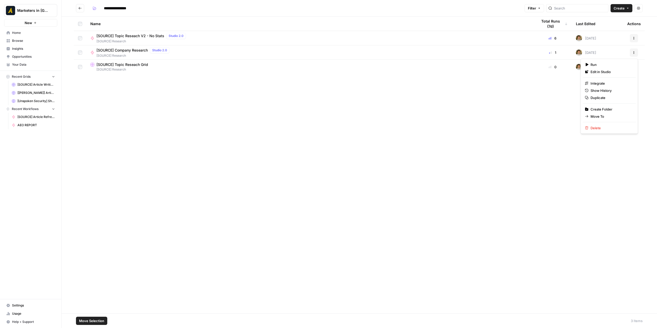
click at [635, 51] on icon "button" at bounding box center [634, 52] width 3 height 3
click at [376, 39] on div "[SOURCE] Topic Reseach V2 - No Stats Studio 2.0 [SOURCE] Research" at bounding box center [309, 38] width 439 height 11
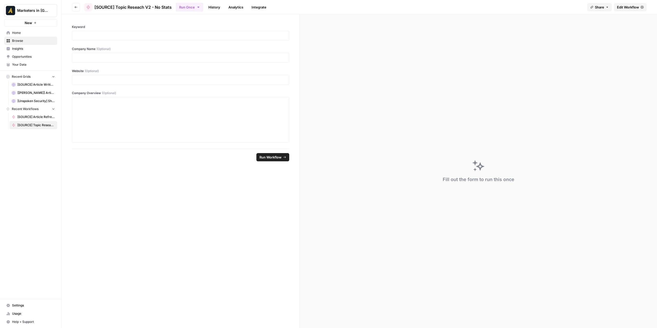
click at [76, 6] on icon "button" at bounding box center [75, 7] width 3 height 3
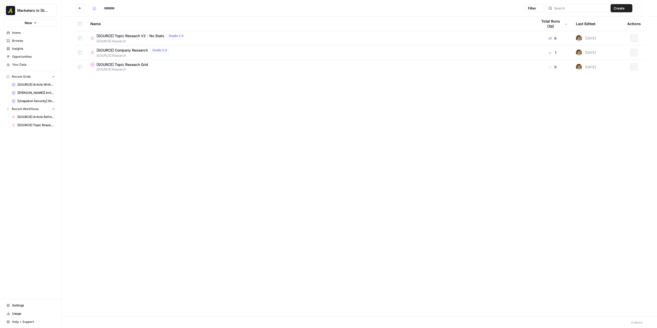
type input "**********"
click at [383, 62] on td "[SOURCE] Topic Reseach Grid [SOURCE] Research" at bounding box center [309, 67] width 447 height 14
click at [383, 61] on td "[SOURCE] Topic Reseach Grid [SOURCE] Research" at bounding box center [309, 67] width 447 height 14
click at [387, 55] on div "[SOURCE] Company Research Studio 2.0 [SOURCE] Research" at bounding box center [309, 52] width 439 height 11
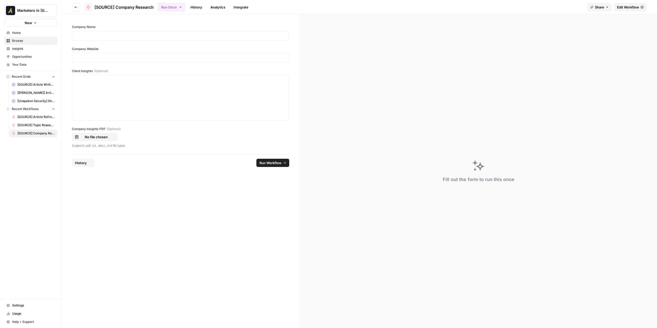
click at [632, 7] on span "Edit Workflow" at bounding box center [628, 7] width 22 height 5
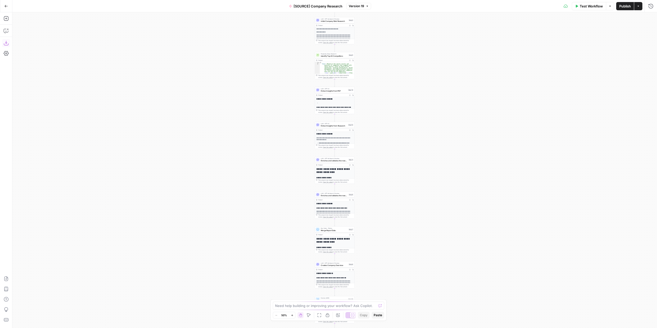
click at [7, 45] on icon "button" at bounding box center [6, 43] width 5 height 5
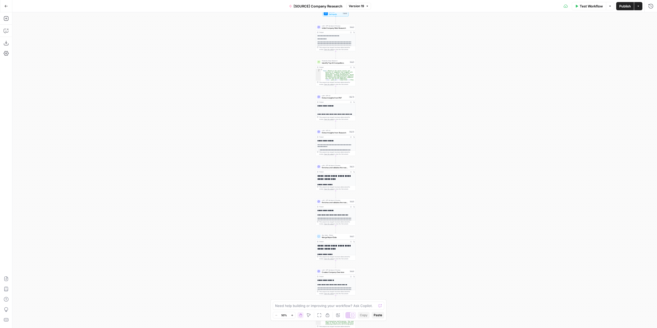
click at [518, 59] on div "**********" at bounding box center [334, 170] width 645 height 316
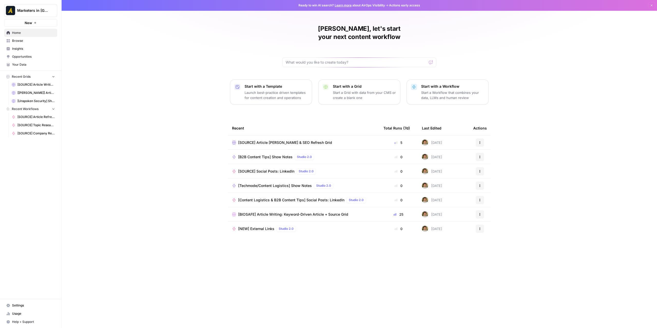
click at [29, 42] on span "Browse" at bounding box center [33, 41] width 43 height 5
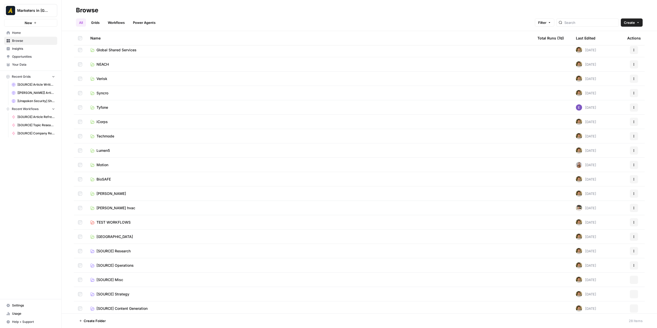
scroll to position [134, 0]
click at [140, 306] on span "[SOURCE] Content Generation" at bounding box center [122, 306] width 51 height 5
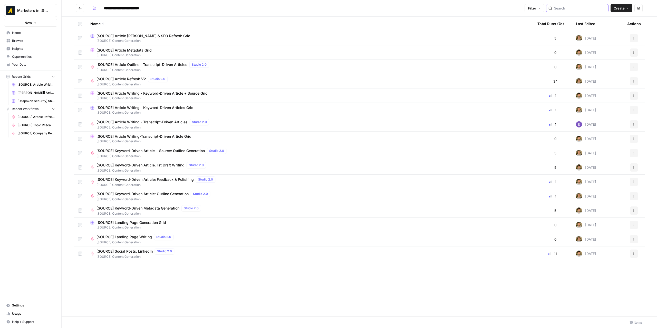
click at [562, 8] on input "search" at bounding box center [580, 8] width 52 height 5
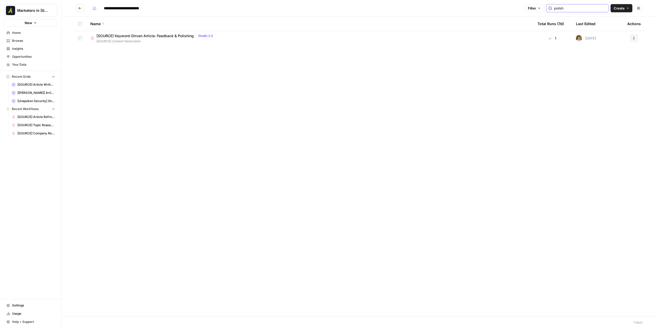
type input "polish"
click at [176, 40] on span "[SOURCE] Content Generation" at bounding box center [157, 41] width 121 height 5
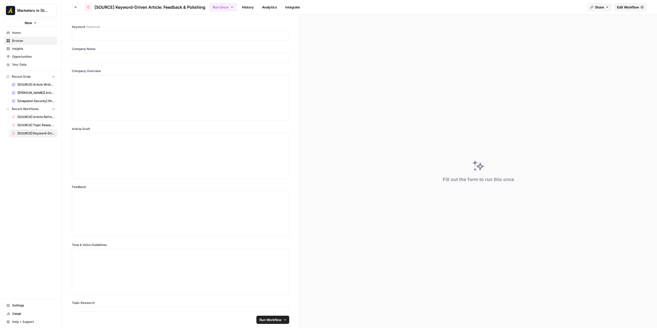
click at [626, 6] on span "Edit Workflow" at bounding box center [628, 7] width 22 height 5
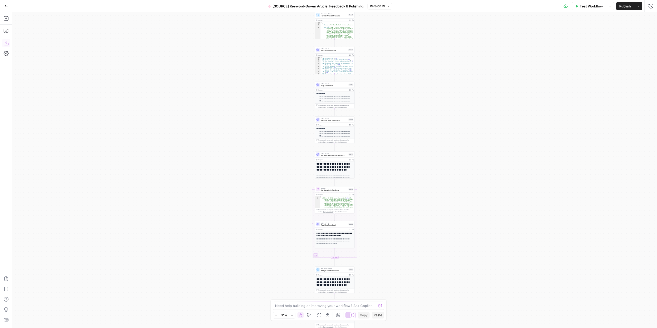
click at [6, 44] on icon "button" at bounding box center [6, 43] width 5 height 5
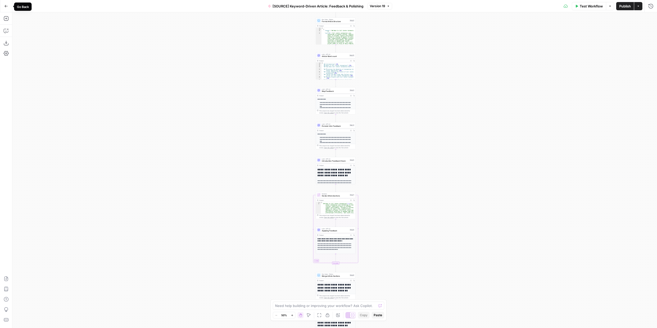
click at [9, 5] on button "Go Back" at bounding box center [6, 6] width 9 height 9
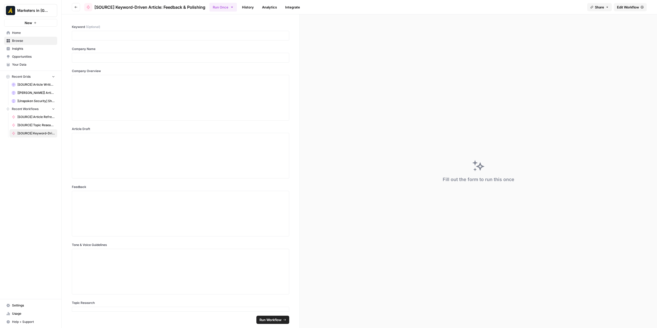
click at [76, 7] on icon "button" at bounding box center [75, 7] width 3 height 3
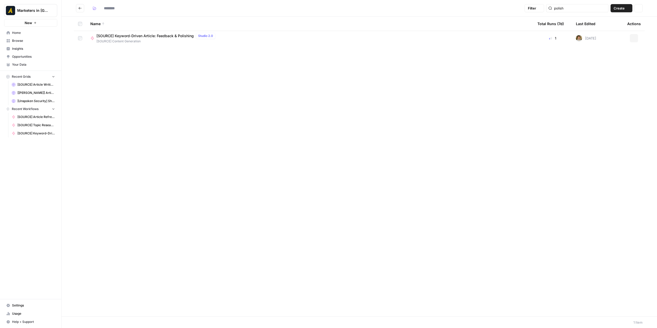
type input "**********"
click at [79, 11] on button "Go back" at bounding box center [80, 8] width 8 height 8
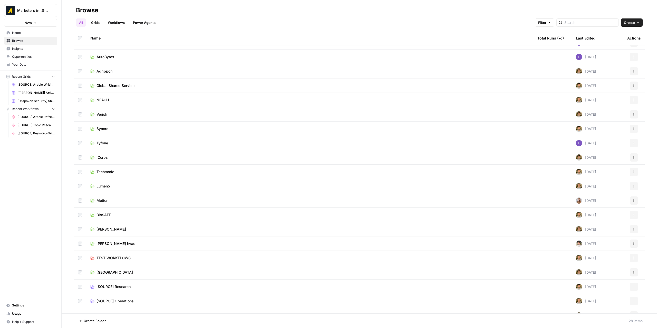
scroll to position [134, 0]
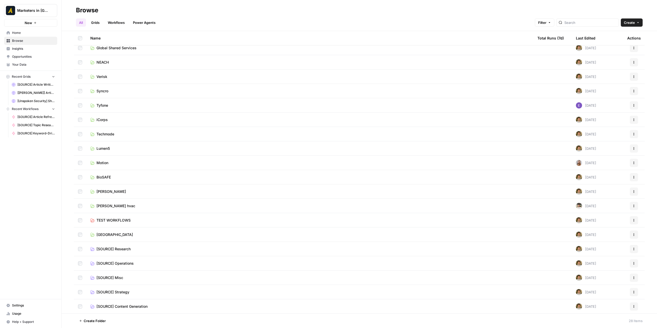
click at [128, 263] on span "[SOURCE] Operations" at bounding box center [115, 263] width 37 height 5
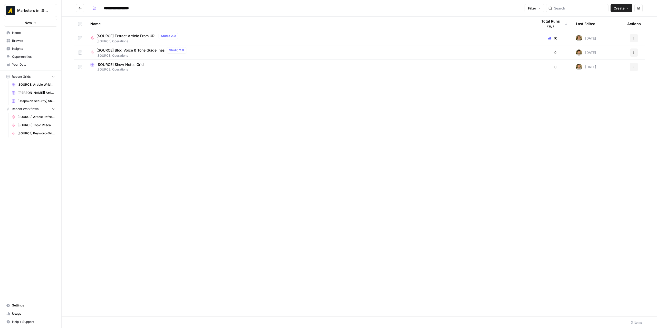
click at [79, 7] on icon "Go back" at bounding box center [80, 8] width 4 height 4
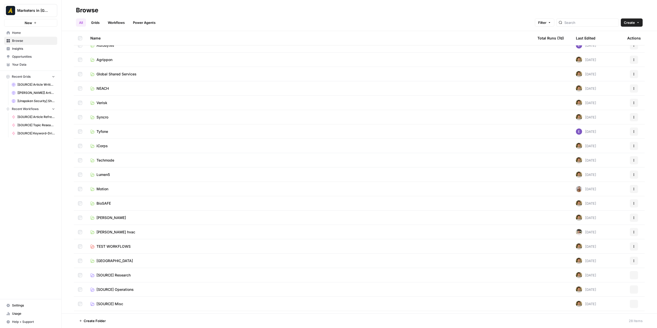
scroll to position [128, 0]
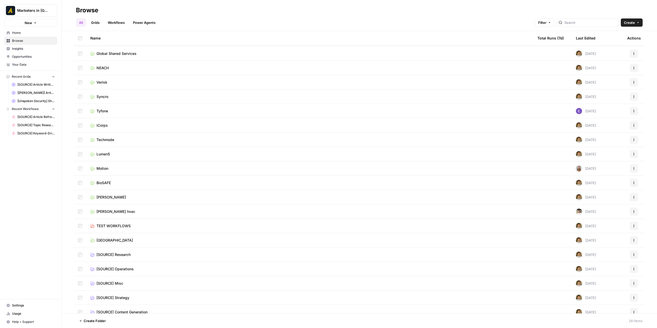
click at [123, 172] on td "Motion" at bounding box center [309, 169] width 447 height 14
click at [115, 168] on link "Motion" at bounding box center [309, 168] width 439 height 5
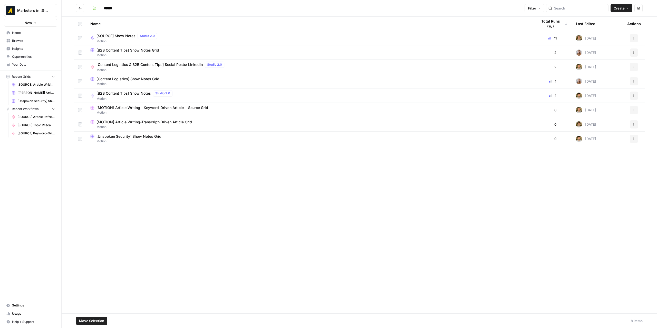
click at [97, 322] on span "Move Selection" at bounding box center [91, 321] width 25 height 5
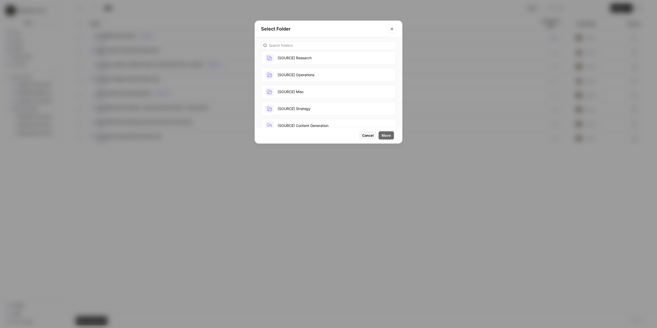
scroll to position [411, 0]
click at [325, 69] on button "[SOURCE] Operations" at bounding box center [328, 72] width 135 height 14
click at [385, 135] on span "Move" at bounding box center [386, 135] width 9 height 5
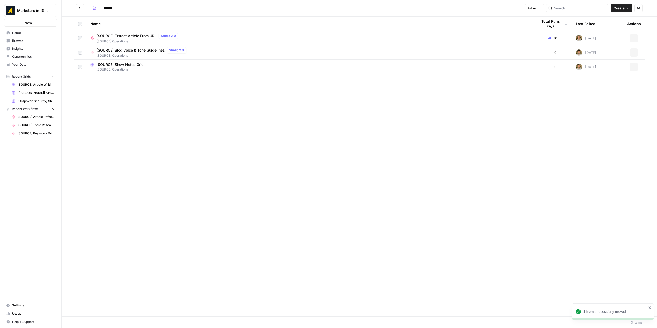
type input "**********"
click at [82, 39] on td at bounding box center [80, 38] width 12 height 14
click at [92, 37] on icon at bounding box center [92, 38] width 3 height 4
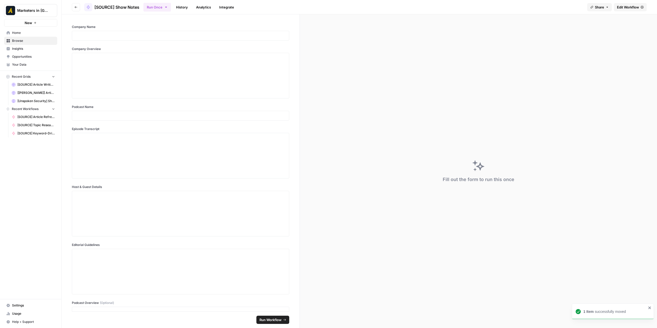
click at [630, 5] on span "Edit Workflow" at bounding box center [628, 7] width 22 height 5
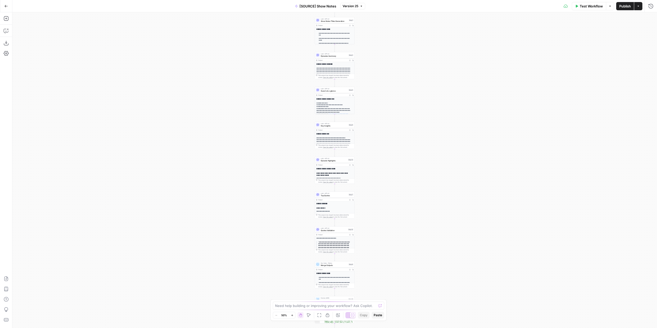
click at [356, 11] on div "Go Back [SOURCE] Show Notes Version 25 Test Workflow Options Publish Actions Ru…" at bounding box center [328, 6] width 657 height 12
click at [356, 7] on span "Version 25" at bounding box center [351, 6] width 16 height 5
click at [497, 81] on div "**********" at bounding box center [334, 170] width 645 height 316
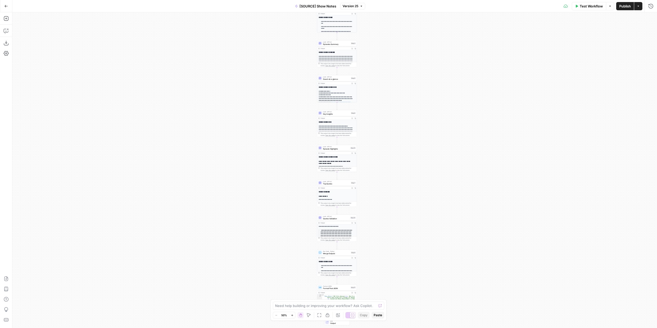
drag, startPoint x: 426, startPoint y: 171, endPoint x: 429, endPoint y: 147, distance: 24.1
click at [428, 168] on div "**********" at bounding box center [334, 170] width 645 height 316
click at [10, 42] on button "Download as JSON" at bounding box center [6, 43] width 8 height 8
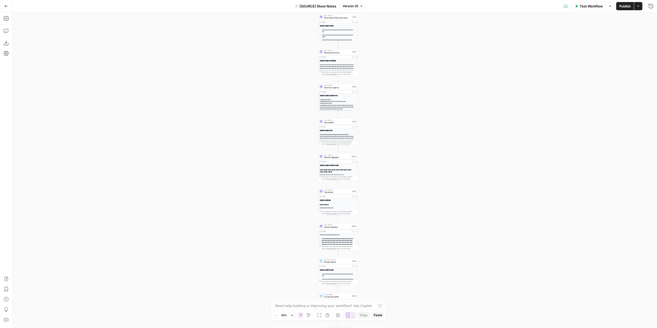
click at [546, 83] on div "**********" at bounding box center [334, 170] width 645 height 316
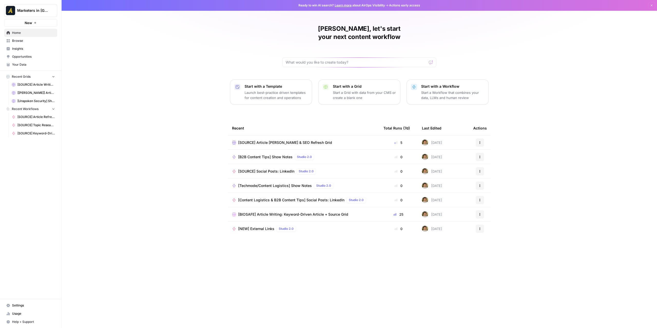
click at [43, 39] on span "Browse" at bounding box center [33, 41] width 43 height 5
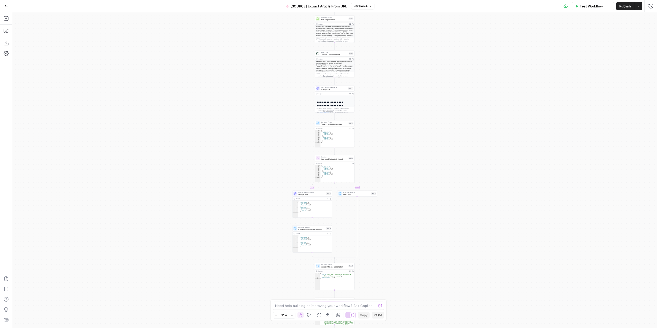
click at [10, 44] on div "Add Steps Copilot Download as JSON Settings Import JSON AirOps Academy Help Giv…" at bounding box center [6, 170] width 12 height 316
click at [7, 44] on icon "button" at bounding box center [6, 43] width 5 height 5
click at [10, 6] on button "Go Back" at bounding box center [6, 6] width 9 height 9
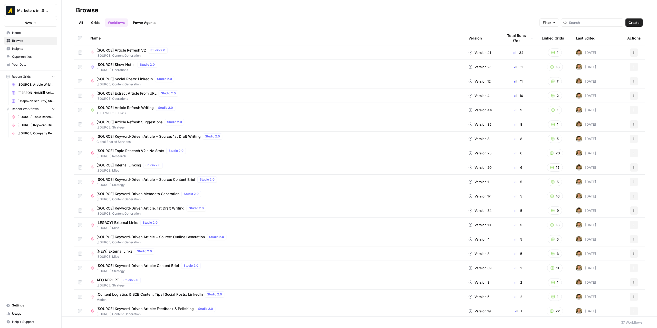
click at [84, 21] on link "All" at bounding box center [81, 22] width 10 height 8
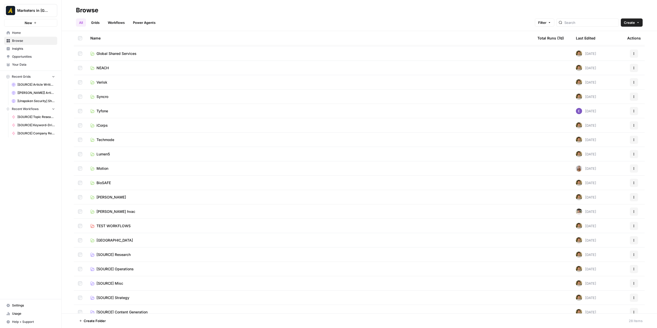
scroll to position [134, 0]
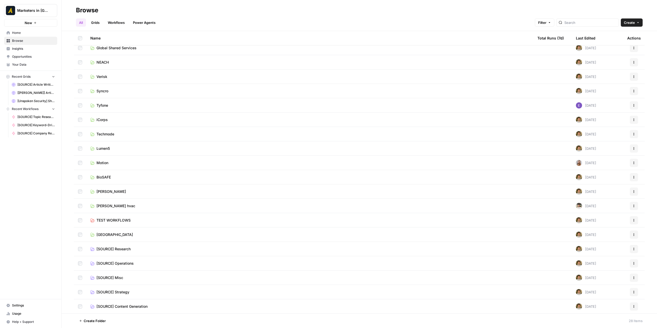
click at [139, 306] on span "[SOURCE] Content Generation" at bounding box center [122, 306] width 51 height 5
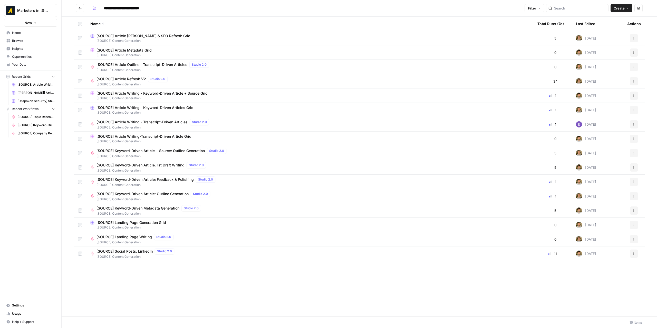
click at [156, 39] on span "[SOURCE] Content Generation" at bounding box center [309, 41] width 439 height 5
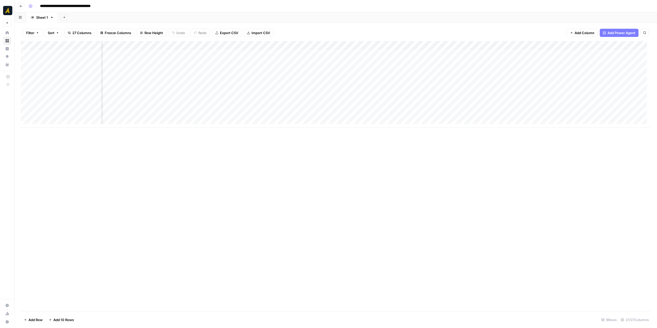
scroll to position [0, 464]
click at [366, 43] on div "Add Column" at bounding box center [336, 84] width 630 height 87
click at [496, 48] on div "Add Column" at bounding box center [336, 84] width 630 height 87
click at [482, 97] on span "Edit Workflow" at bounding box center [482, 95] width 45 height 5
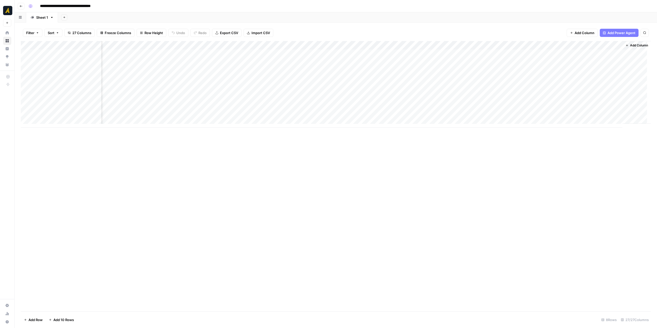
scroll to position [0, 538]
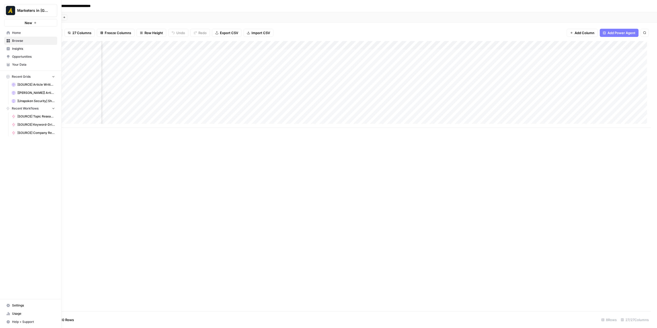
click at [10, 33] on link "Home" at bounding box center [30, 33] width 53 height 8
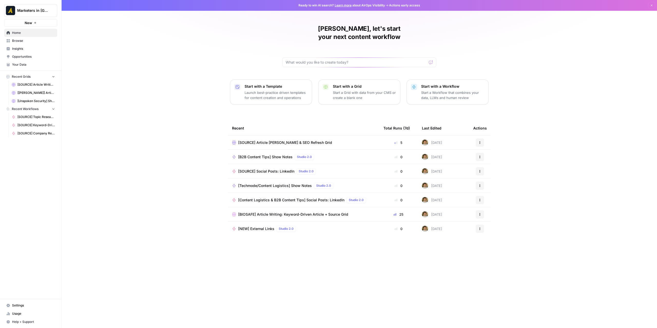
click at [31, 41] on span "Browse" at bounding box center [33, 41] width 43 height 5
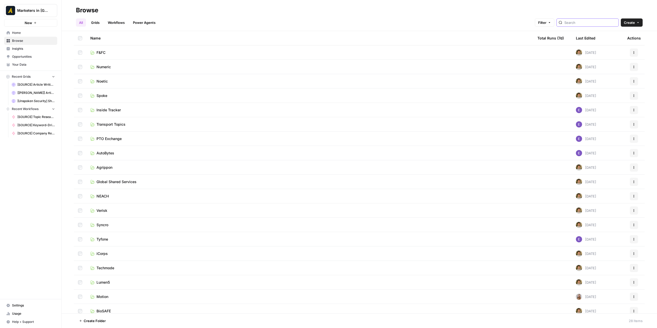
click at [574, 23] on input "search" at bounding box center [591, 22] width 52 height 5
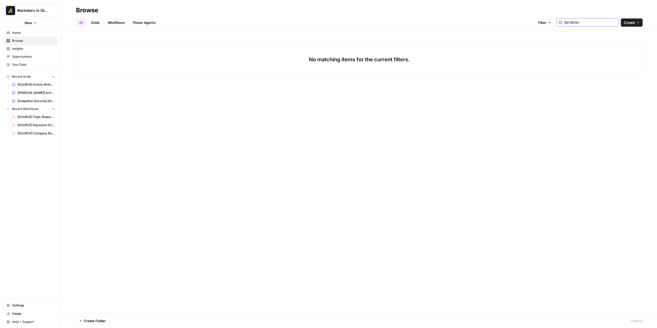
drag, startPoint x: 592, startPoint y: 22, endPoint x: 557, endPoint y: 21, distance: 34.7
click at [0, 0] on div "Filter REFRESH" at bounding box center [0, 0] width 0 height 0
type input "Refresh"
drag, startPoint x: 358, startPoint y: 107, endPoint x: 215, endPoint y: 69, distance: 148.7
click at [346, 104] on div "No matching items for the current filters." at bounding box center [360, 172] width 596 height 283
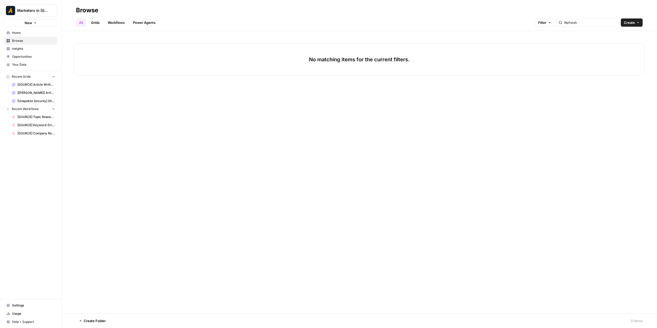
click at [84, 25] on link "All" at bounding box center [81, 22] width 10 height 8
drag, startPoint x: 585, startPoint y: 21, endPoint x: 546, endPoint y: 24, distance: 38.6
click at [0, 0] on div "Filter Refresh" at bounding box center [0, 0] width 0 height 0
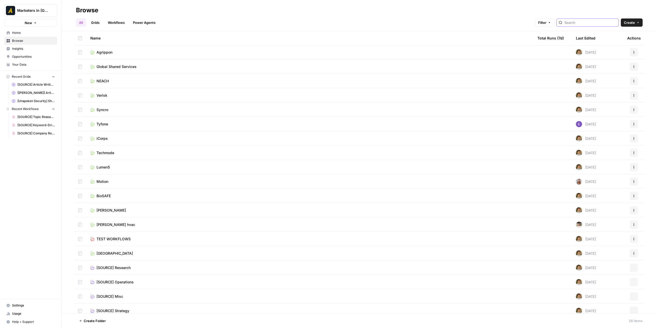
scroll to position [134, 0]
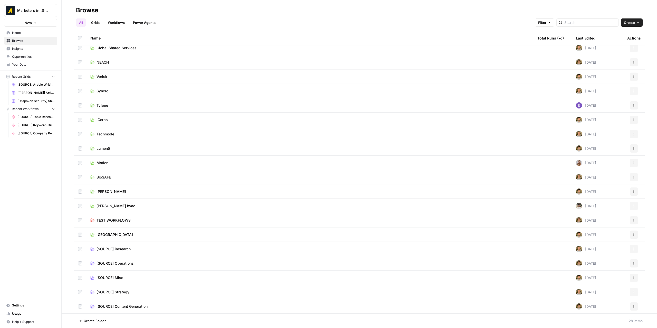
click at [139, 304] on td "[SOURCE] Content Generation" at bounding box center [309, 307] width 447 height 14
click at [129, 306] on span "[SOURCE] Content Generation" at bounding box center [122, 306] width 51 height 5
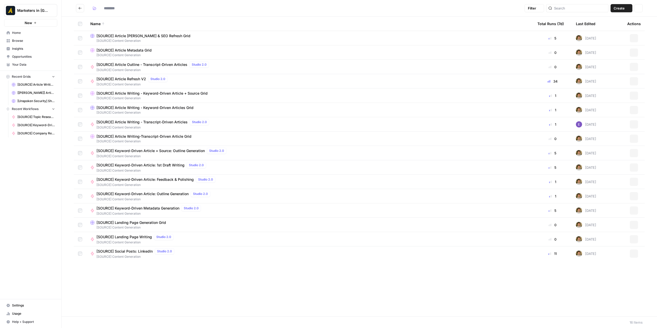
type input "**********"
click at [81, 8] on icon "Go back" at bounding box center [80, 8] width 4 height 4
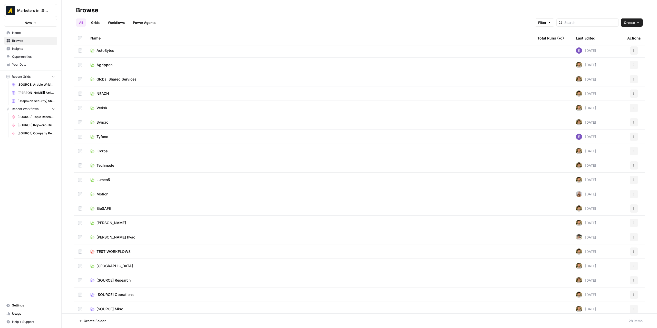
scroll to position [134, 0]
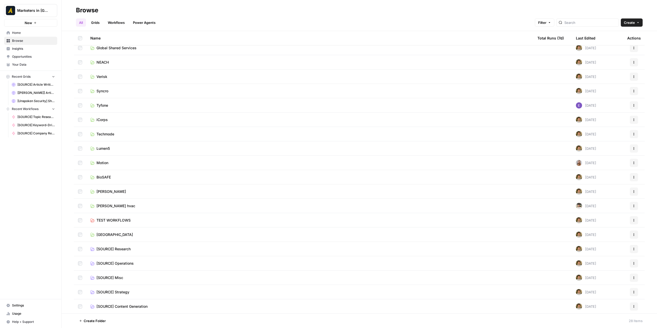
click at [144, 309] on span "[SOURCE] Content Generation" at bounding box center [122, 306] width 51 height 5
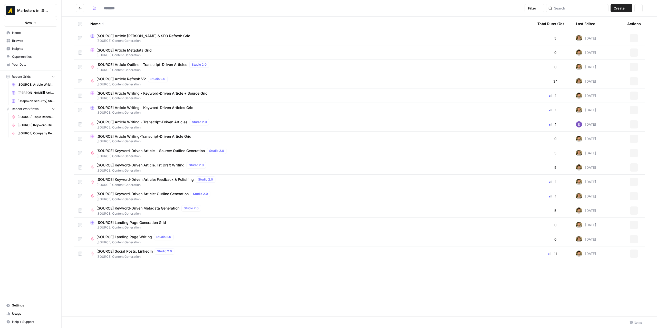
type input "**********"
click at [158, 108] on span "[SOURCE] Article Writing - Keyword-Driven Articles Grid" at bounding box center [145, 107] width 97 height 5
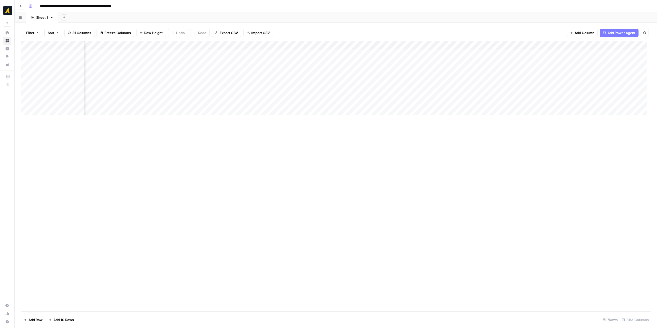
scroll to position [0, 1279]
click at [582, 61] on div "Add Column" at bounding box center [336, 80] width 630 height 78
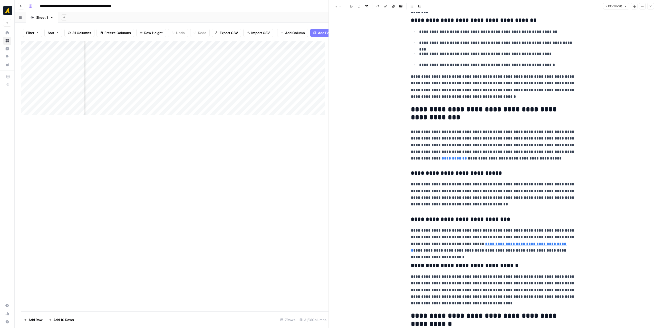
scroll to position [308, 0]
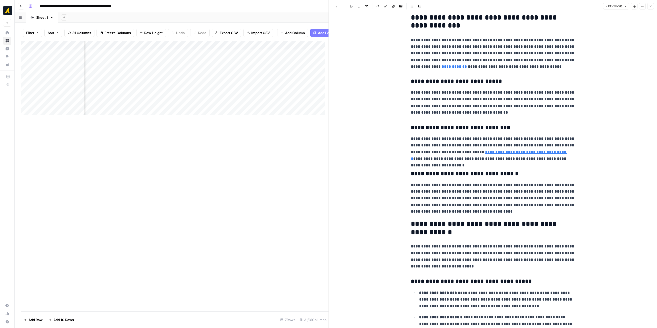
click at [650, 7] on icon "button" at bounding box center [650, 6] width 3 height 3
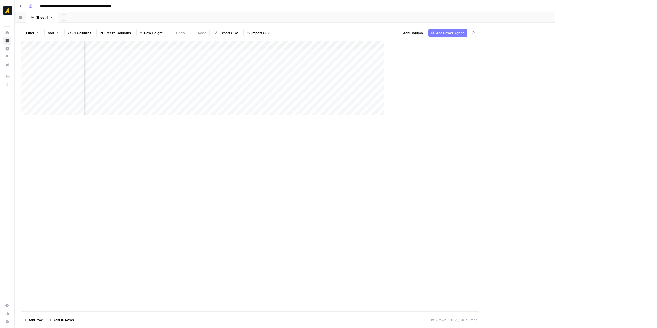
scroll to position [0, 1272]
drag, startPoint x: 556, startPoint y: 44, endPoint x: 545, endPoint y: 42, distance: 11.3
click at [545, 42] on div "Add Column" at bounding box center [336, 80] width 630 height 78
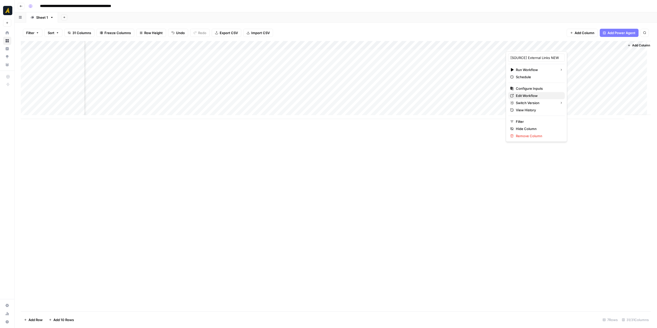
click at [522, 95] on span "Edit Workflow" at bounding box center [538, 95] width 45 height 5
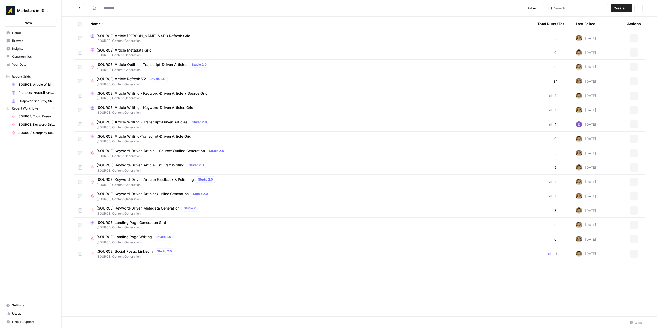
type input "**********"
click at [169, 92] on span "[SOURCE] Article Writing - Keyword-Driven Article + Source Grid" at bounding box center [152, 93] width 111 height 5
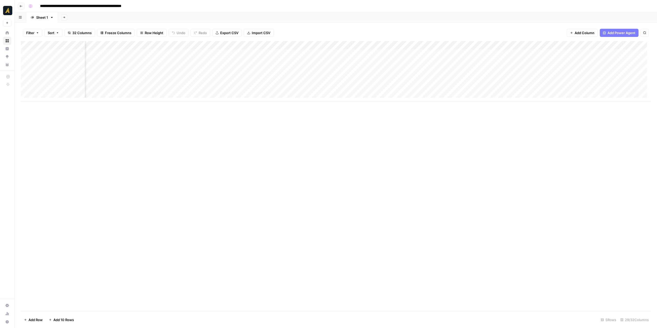
scroll to position [0, 1016]
click at [562, 45] on div "Add Column" at bounding box center [336, 71] width 630 height 61
click at [558, 134] on span "Remove Column" at bounding box center [558, 136] width 45 height 5
click at [310, 58] on span "Delete" at bounding box center [310, 57] width 11 height 5
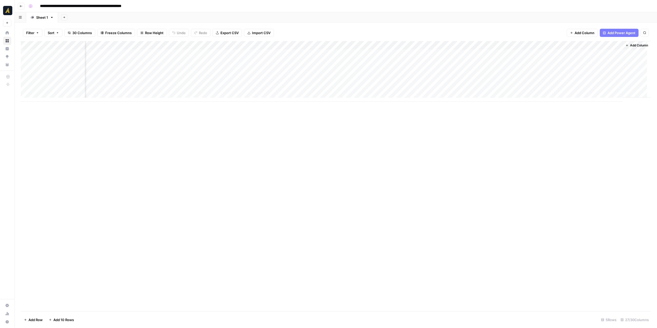
click at [630, 43] on span "Add Column" at bounding box center [639, 45] width 18 height 5
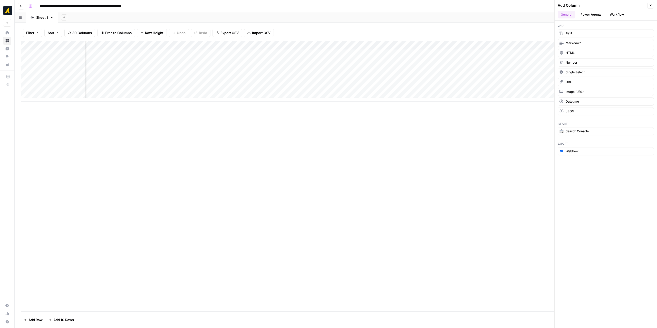
click at [615, 12] on button "Workflow" at bounding box center [617, 15] width 20 height 8
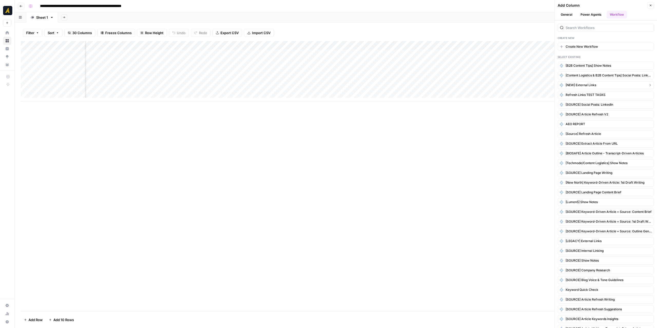
click at [599, 84] on button "[NEW] External Links" at bounding box center [606, 85] width 96 height 8
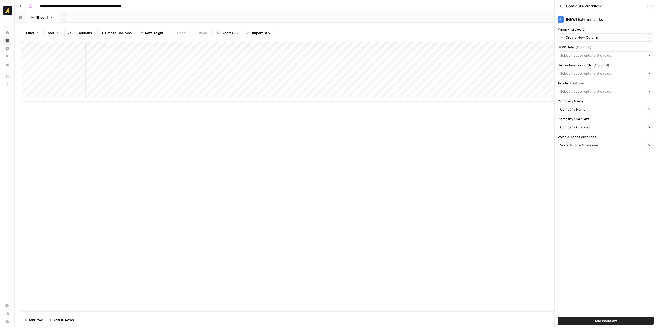
click at [650, 93] on div at bounding box center [650, 91] width 4 height 5
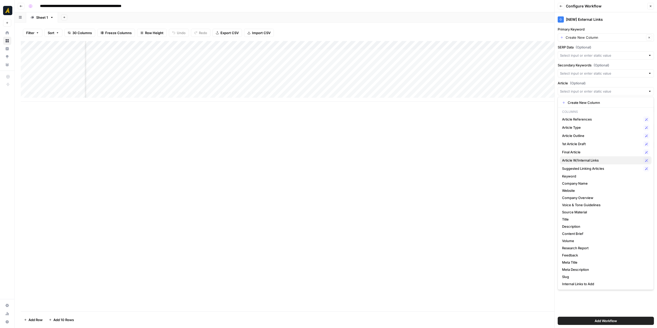
click at [595, 161] on span "Article W/Internal Links" at bounding box center [601, 160] width 79 height 5
type input "Article W/Internal Links"
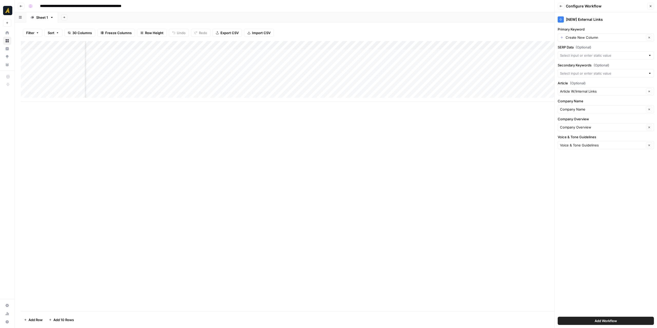
click at [616, 318] on button "Add Workflow" at bounding box center [606, 321] width 96 height 8
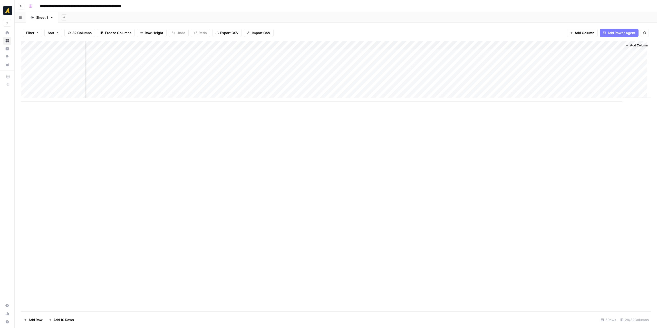
scroll to position [0, 1055]
click at [591, 45] on div "Add Column" at bounding box center [336, 71] width 630 height 61
drag, startPoint x: 592, startPoint y: 84, endPoint x: 592, endPoint y: 87, distance: 3.1
click at [592, 87] on div "[NEW] External Links Run Workflow Schedule Configure Inputs Edit Workflow Switc…" at bounding box center [591, 96] width 61 height 91
click at [592, 87] on span "Configure Inputs" at bounding box center [593, 88] width 45 height 5
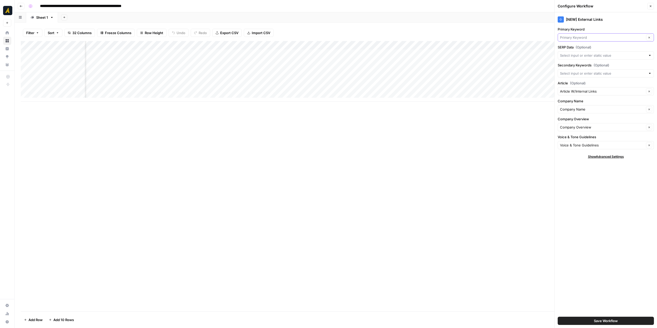
click at [597, 40] on input "Primary Keyword" at bounding box center [602, 37] width 84 height 5
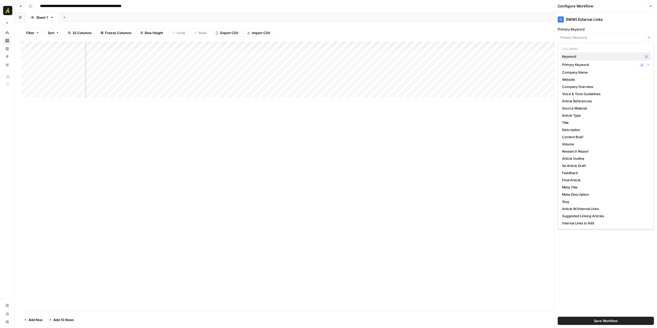
click at [586, 54] on button "Keyword Possible Match" at bounding box center [606, 56] width 92 height 8
type input "Keyword"
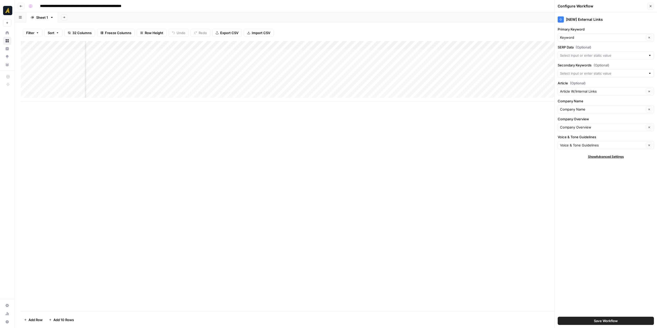
click at [604, 319] on span "Save Workflow" at bounding box center [606, 321] width 24 height 5
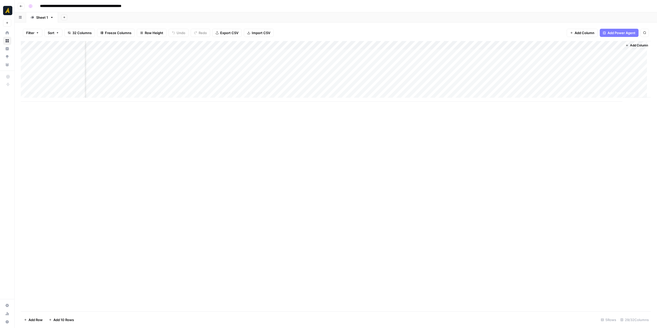
click at [556, 45] on div "Add Column" at bounding box center [336, 71] width 630 height 61
click at [525, 113] on span "Remove Column" at bounding box center [519, 114] width 45 height 5
click at [313, 52] on span "Delete" at bounding box center [310, 53] width 11 height 5
click at [594, 53] on div "Add Column" at bounding box center [336, 71] width 630 height 61
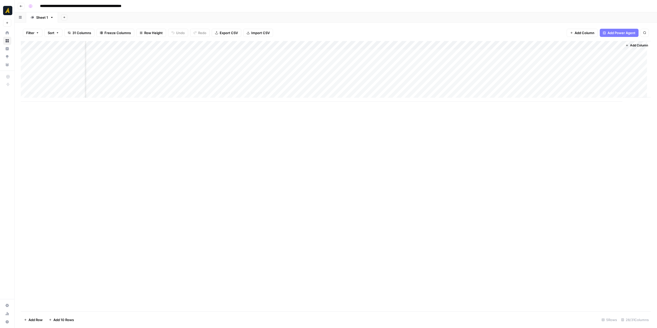
click at [586, 42] on div "Add Column" at bounding box center [336, 71] width 630 height 61
click at [580, 97] on span "Edit Workflow" at bounding box center [593, 95] width 45 height 5
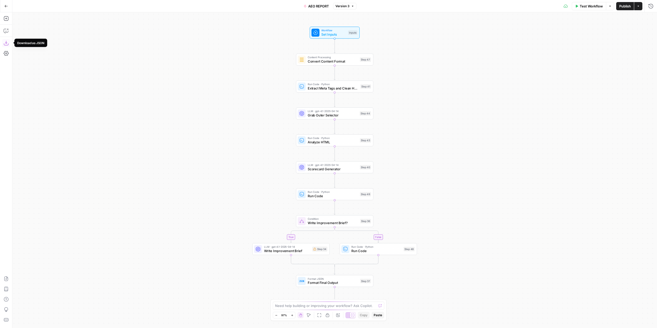
click at [4, 43] on icon "button" at bounding box center [6, 43] width 5 height 5
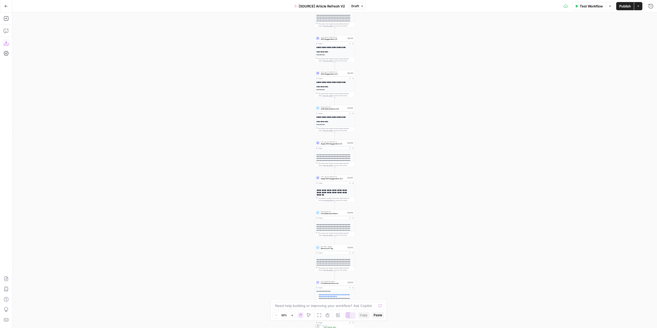
click at [7, 45] on icon "button" at bounding box center [6, 43] width 5 height 5
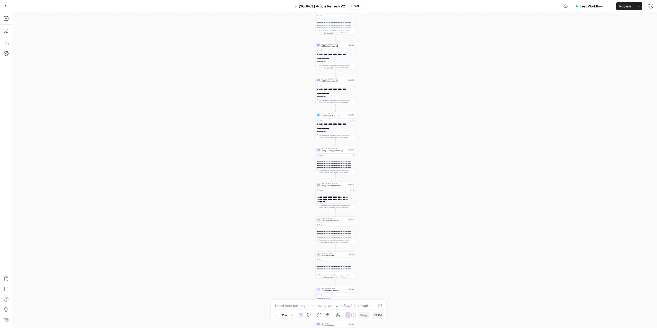
click at [473, 110] on div "true false true false true false Workflow Set Inputs Inputs Power Agent Identif…" at bounding box center [334, 170] width 645 height 316
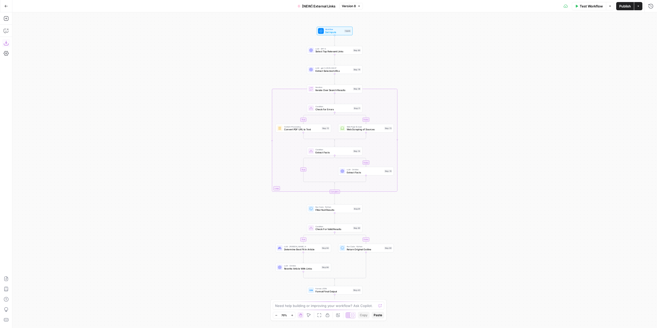
click at [9, 42] on button "Download as JSON" at bounding box center [6, 43] width 8 height 8
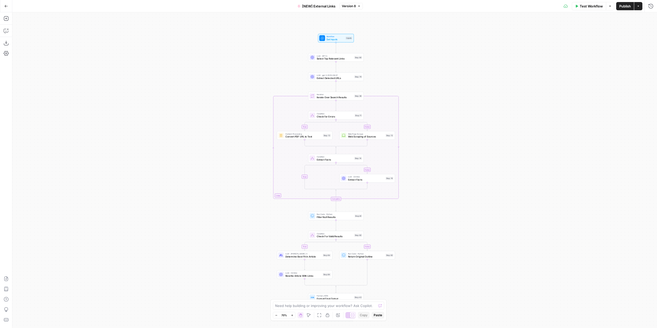
click at [7, 6] on icon "button" at bounding box center [6, 6] width 4 height 4
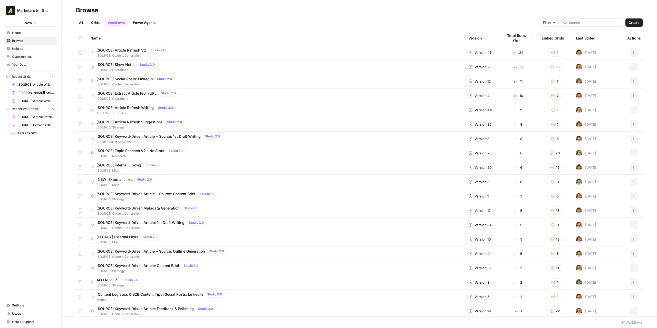
click at [30, 39] on span "Browse" at bounding box center [33, 41] width 43 height 5
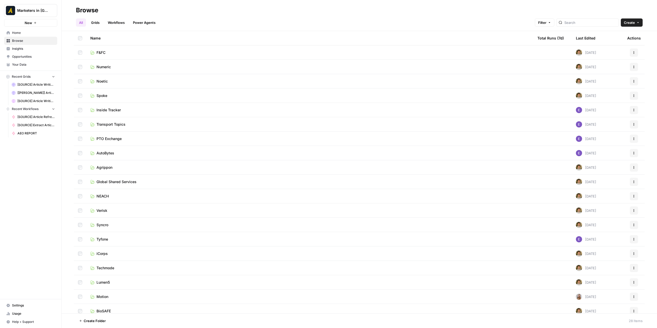
click at [126, 109] on link "Inside Tracker" at bounding box center [309, 110] width 439 height 5
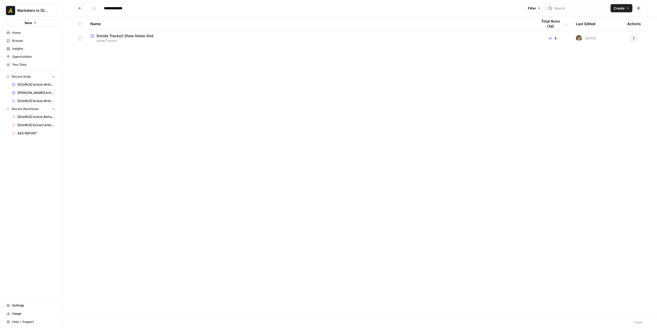
click at [135, 42] on span "Inside Tracker" at bounding box center [309, 41] width 439 height 5
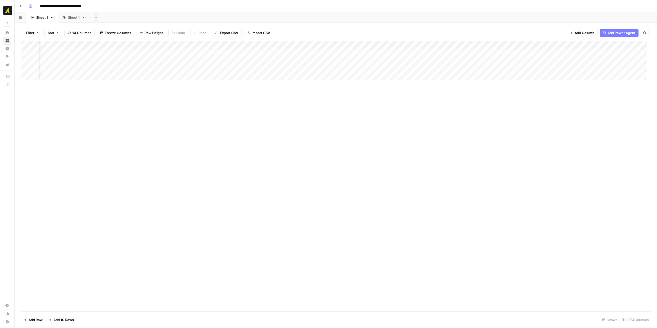
scroll to position [0, 171]
click at [312, 51] on div "Add Column" at bounding box center [336, 62] width 630 height 43
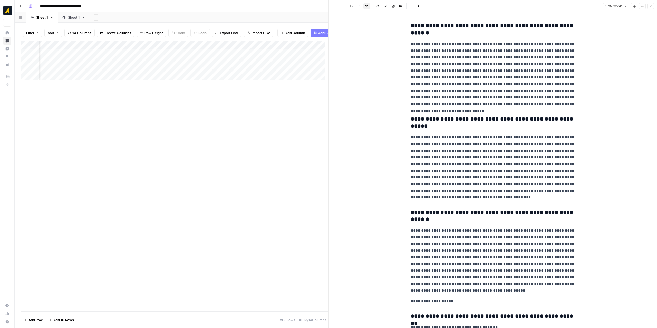
scroll to position [158, 0]
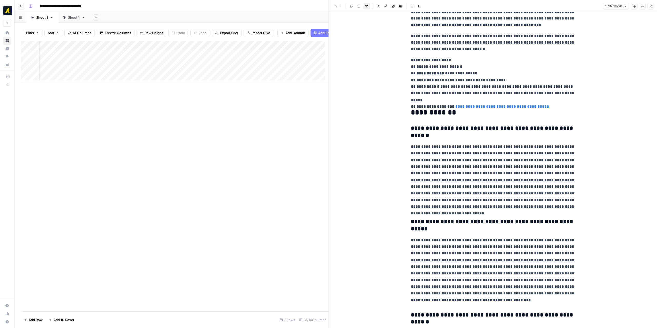
click at [309, 67] on div "Add Column" at bounding box center [175, 62] width 308 height 43
click at [310, 67] on div "Add Column" at bounding box center [175, 62] width 308 height 43
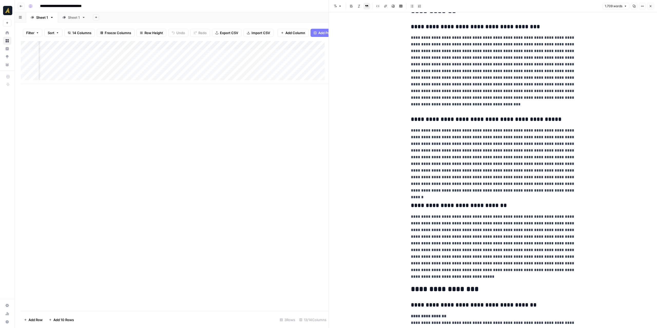
scroll to position [205, 0]
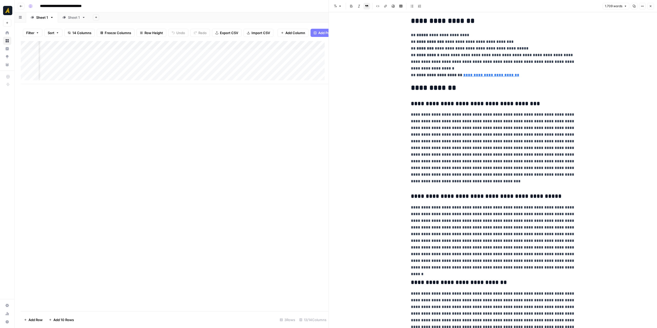
click at [300, 56] on div "Add Column" at bounding box center [175, 62] width 308 height 43
click at [301, 56] on div "Add Column" at bounding box center [175, 62] width 308 height 43
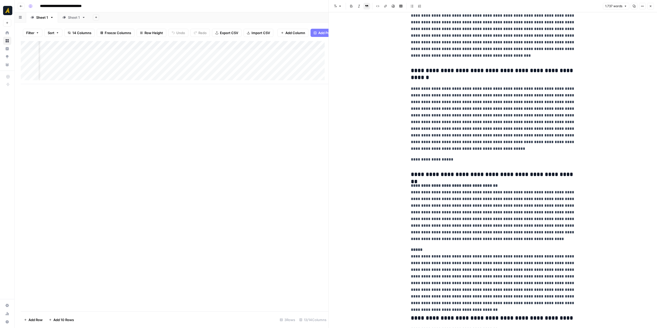
scroll to position [411, 0]
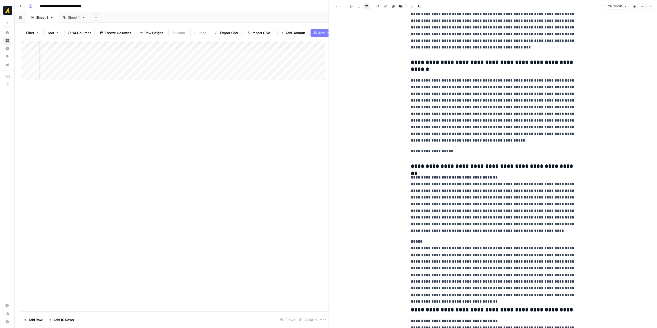
click at [247, 51] on div "Add Column" at bounding box center [175, 62] width 308 height 43
click at [213, 100] on span "Edit Workflow" at bounding box center [223, 99] width 45 height 5
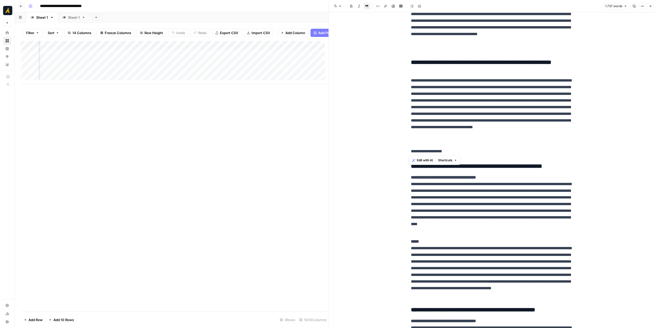
drag, startPoint x: 413, startPoint y: 149, endPoint x: 410, endPoint y: 149, distance: 3.6
click at [411, 149] on p "**********" at bounding box center [493, 151] width 164 height 7
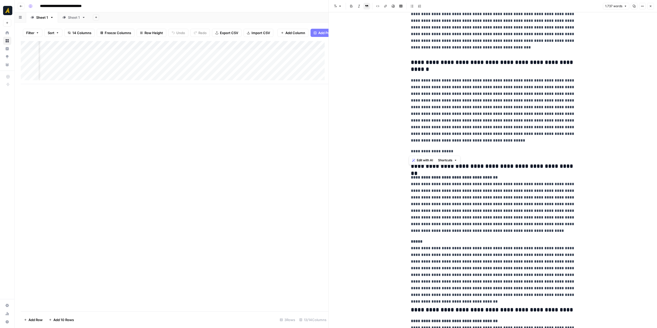
click at [219, 67] on div "Add Column" at bounding box center [175, 62] width 308 height 43
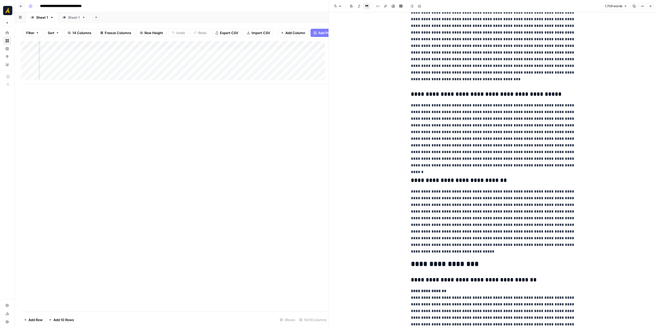
scroll to position [308, 0]
click at [227, 57] on div "Add Column" at bounding box center [175, 62] width 308 height 43
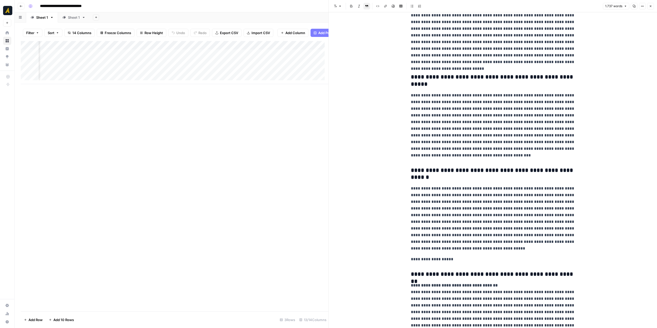
scroll to position [411, 0]
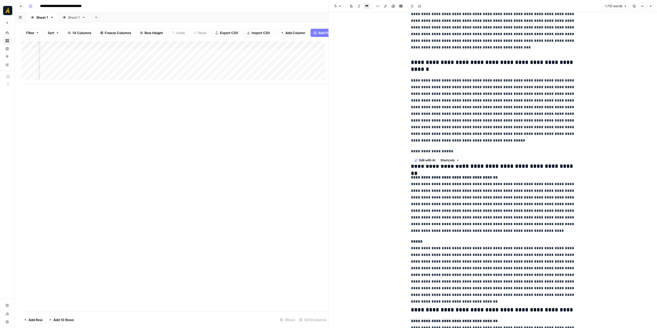
drag, startPoint x: 414, startPoint y: 150, endPoint x: 411, endPoint y: 150, distance: 3.9
click at [411, 150] on p "**********" at bounding box center [493, 151] width 164 height 7
click at [343, 6] on button "Font style" at bounding box center [338, 6] width 12 height 7
click at [348, 40] on span "heading 3" at bounding box center [354, 41] width 25 height 5
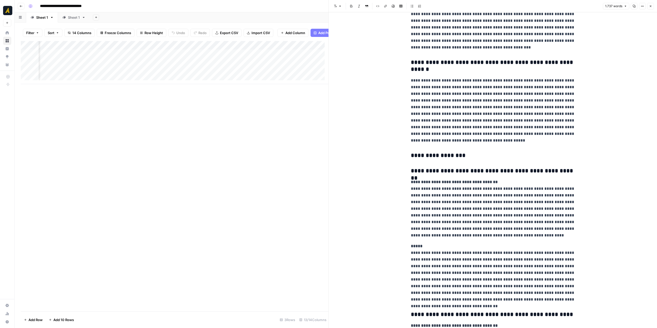
click at [336, 7] on icon "button" at bounding box center [335, 6] width 3 height 3
click at [347, 32] on span "heading 2" at bounding box center [354, 33] width 25 height 6
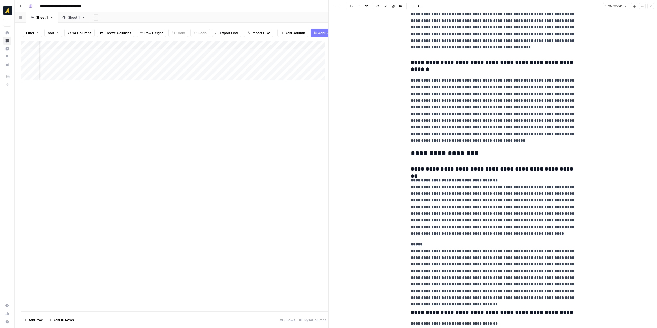
scroll to position [308, 0]
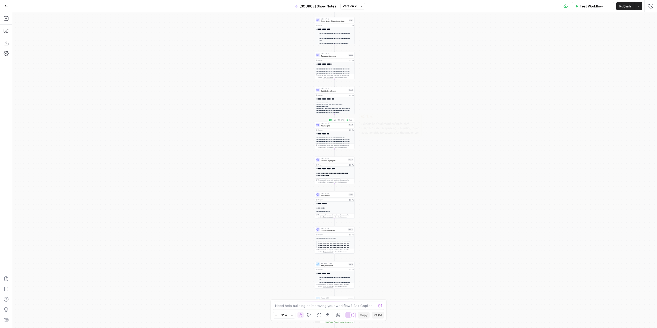
click at [344, 126] on span "Key Insights" at bounding box center [334, 126] width 27 height 3
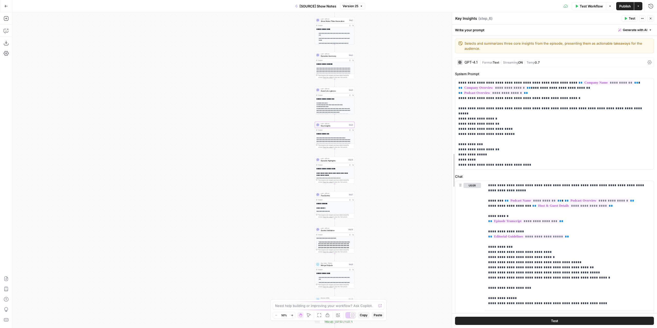
drag, startPoint x: 493, startPoint y: 144, endPoint x: 353, endPoint y: 138, distance: 140.1
click at [353, 138] on body "**********" at bounding box center [328, 164] width 657 height 328
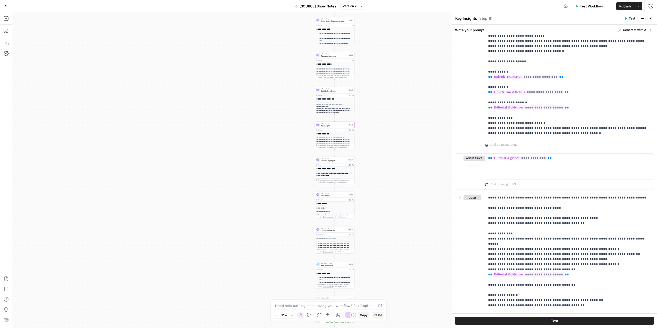
scroll to position [635, 0]
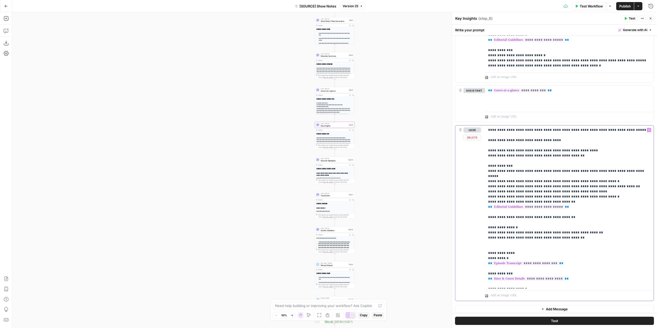
click at [546, 215] on p "**********" at bounding box center [567, 207] width 159 height 159
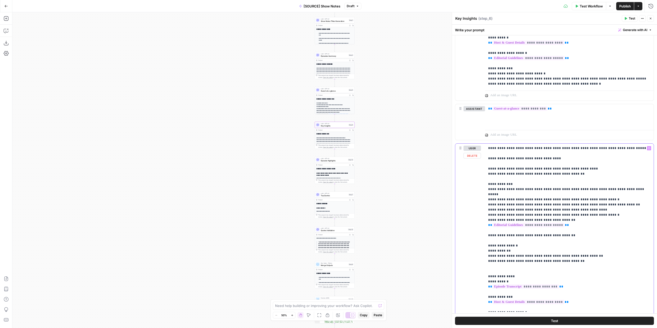
scroll to position [609, 0]
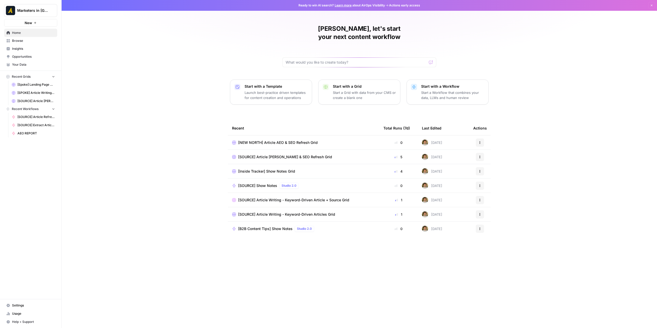
click at [26, 41] on span "Browse" at bounding box center [33, 41] width 43 height 5
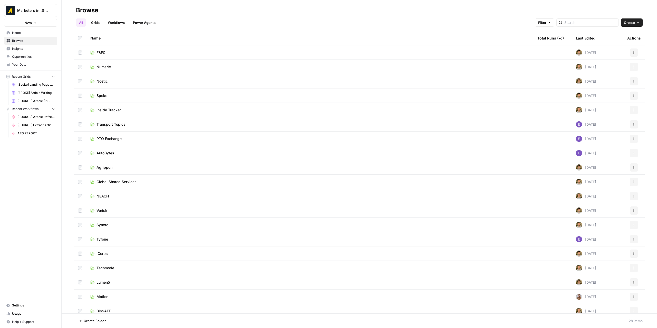
scroll to position [134, 0]
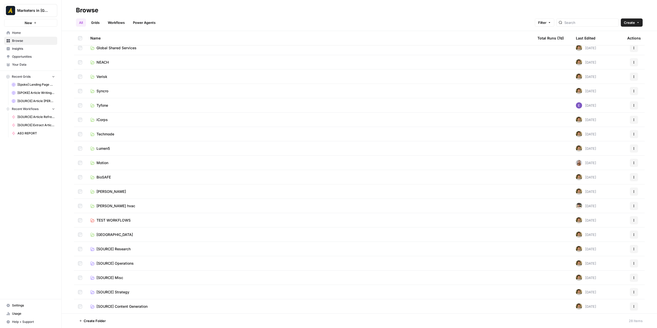
click at [134, 306] on span "[SOURCE] Content Generation" at bounding box center [122, 306] width 51 height 5
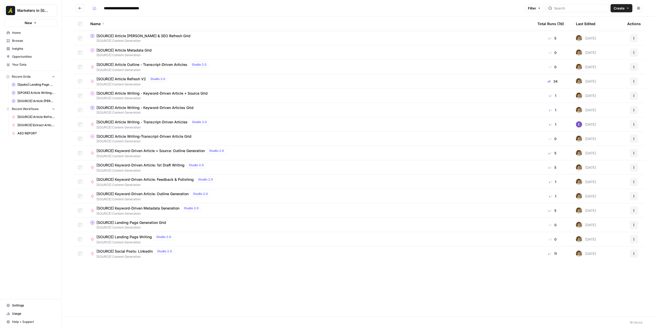
click at [156, 37] on span "[SOURCE] Article [PERSON_NAME] & SEO Refresh Grid" at bounding box center [144, 35] width 94 height 5
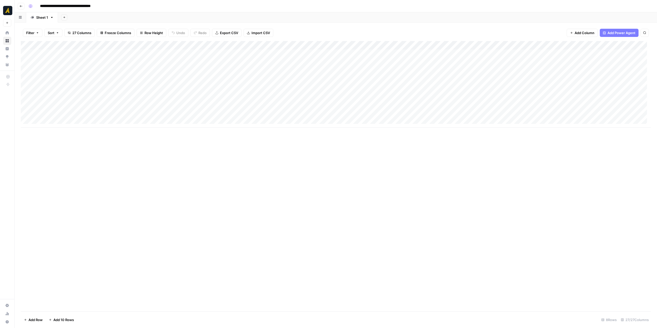
click at [105, 53] on div "Add Column" at bounding box center [336, 84] width 630 height 87
click at [311, 72] on div "Add Column" at bounding box center [336, 84] width 630 height 87
click at [355, 42] on div "Add Column" at bounding box center [336, 84] width 630 height 87
click at [405, 147] on div "Add Column" at bounding box center [336, 176] width 630 height 271
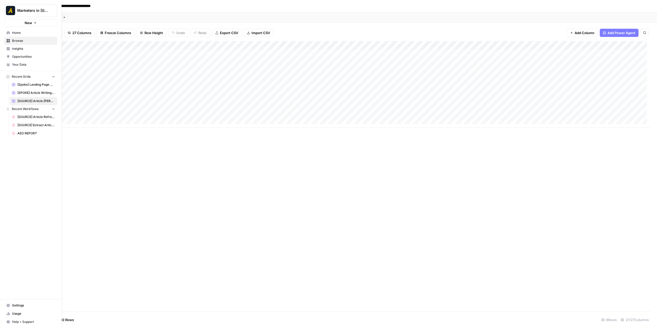
click at [11, 32] on link "Home" at bounding box center [30, 33] width 53 height 8
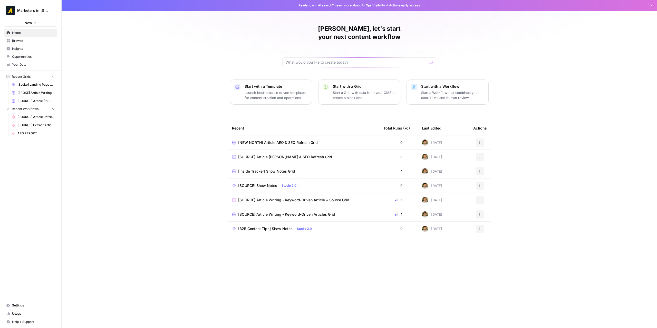
click at [30, 42] on span "Browse" at bounding box center [33, 41] width 43 height 5
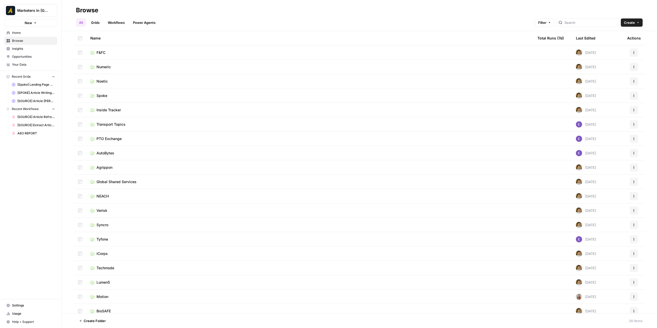
click at [122, 112] on link "Inside Tracker" at bounding box center [309, 110] width 439 height 5
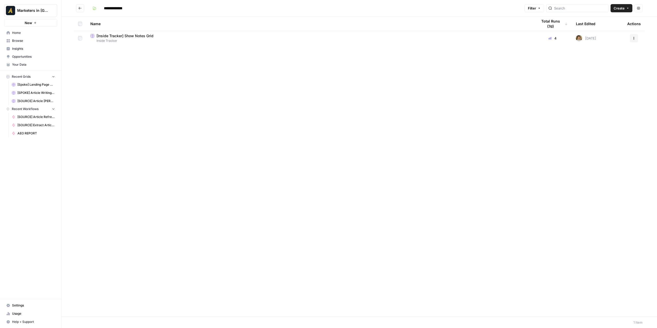
click at [105, 37] on span "[Inside Tracker] Show Notes Grid" at bounding box center [125, 35] width 57 height 5
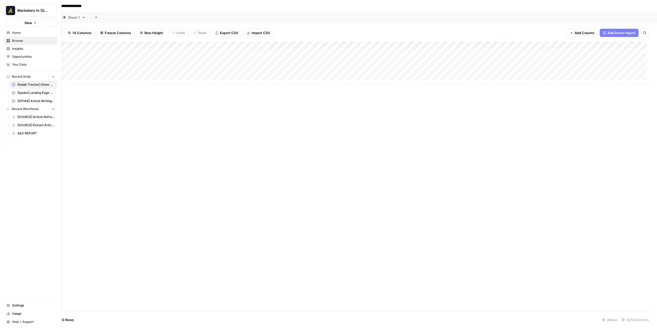
click at [19, 33] on span "Home" at bounding box center [33, 33] width 43 height 5
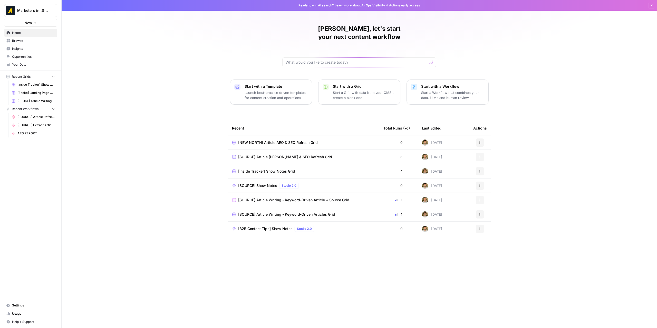
click at [21, 42] on span "Browse" at bounding box center [33, 41] width 43 height 5
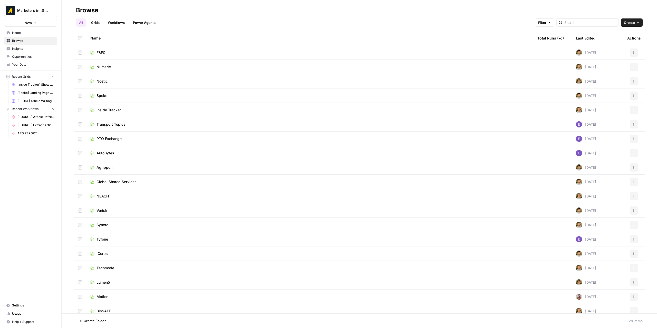
scroll to position [134, 0]
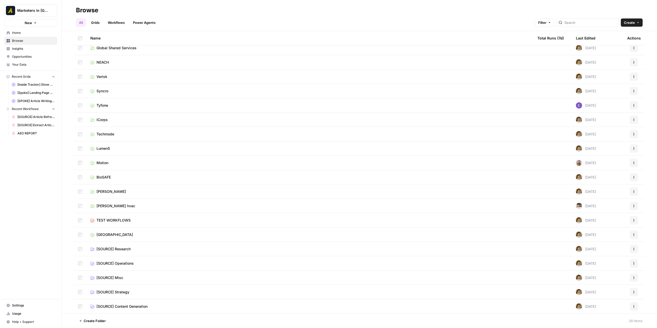
click at [130, 264] on span "[SOURCE] Operations" at bounding box center [115, 263] width 37 height 5
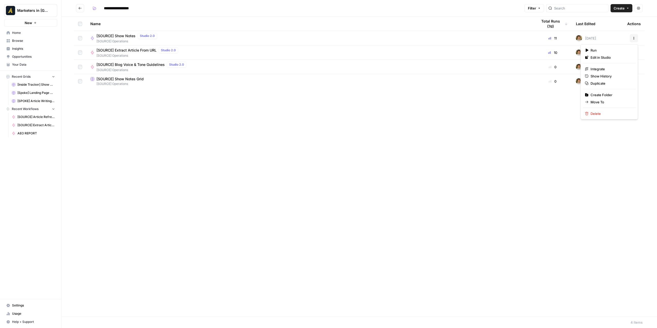
click at [633, 38] on icon "button" at bounding box center [634, 38] width 3 height 3
click at [604, 84] on span "Duplicate" at bounding box center [611, 83] width 41 height 5
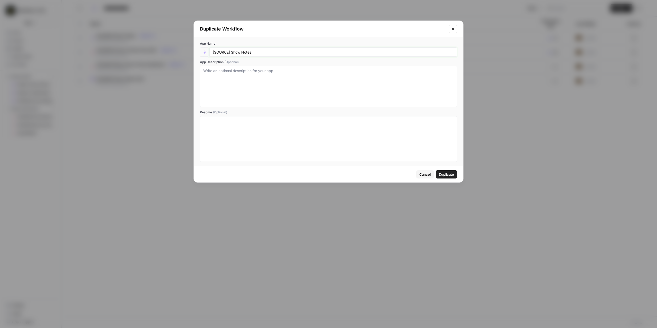
drag, startPoint x: 228, startPoint y: 51, endPoint x: 214, endPoint y: 51, distance: 13.9
click at [214, 51] on input "[SOURCE] Show Notes" at bounding box center [333, 52] width 241 height 5
type input "[Inside Tracker] Show Notes"
click at [446, 175] on span "Duplicate" at bounding box center [446, 174] width 15 height 5
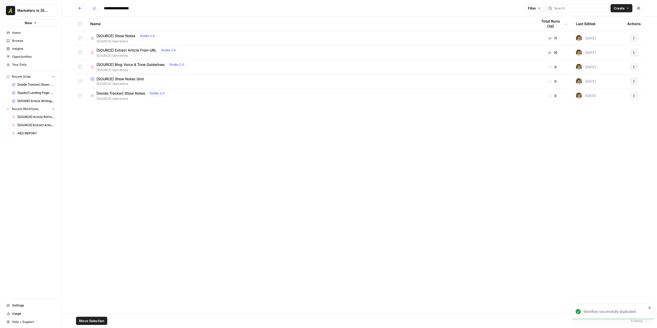
click at [98, 322] on span "Move Selection" at bounding box center [91, 321] width 25 height 5
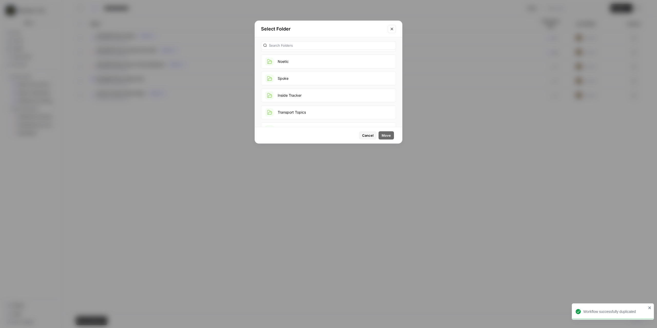
scroll to position [51, 0]
click at [314, 95] on button "Inside Tracker" at bounding box center [328, 93] width 135 height 14
click at [389, 137] on span "Move" at bounding box center [386, 135] width 9 height 5
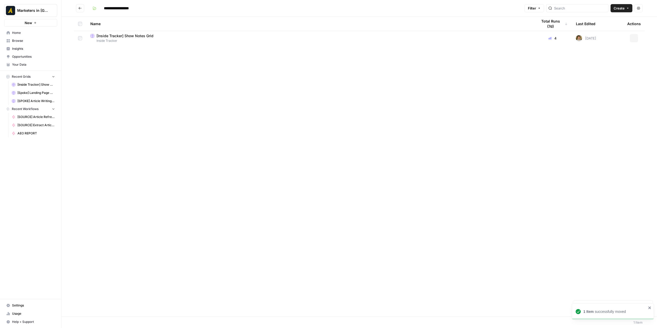
type input "**********"
click at [117, 52] on span "[Inside Tracker] Show Notes" at bounding box center [121, 50] width 49 height 5
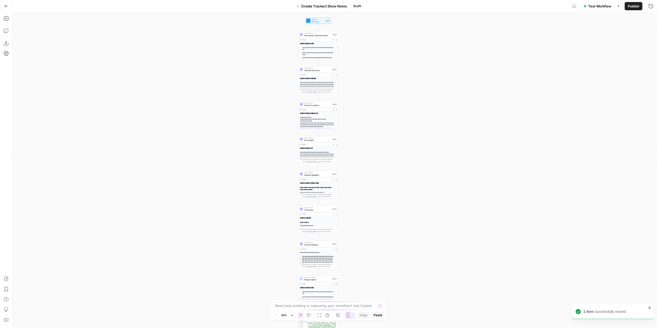
drag, startPoint x: 404, startPoint y: 144, endPoint x: 282, endPoint y: 123, distance: 123.4
click at [387, 158] on div "**********" at bounding box center [334, 170] width 645 height 316
click at [5, 19] on icon "button" at bounding box center [6, 18] width 5 height 5
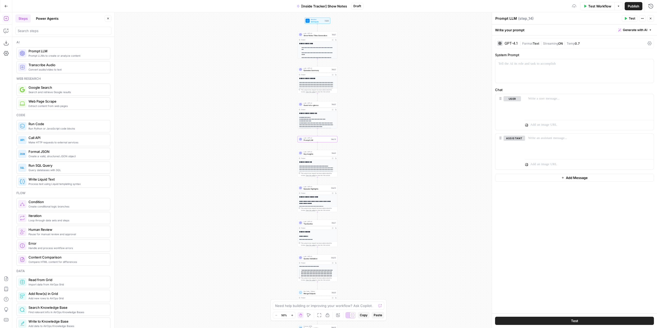
click at [320, 105] on span "Guest-at-a-glance" at bounding box center [317, 105] width 27 height 3
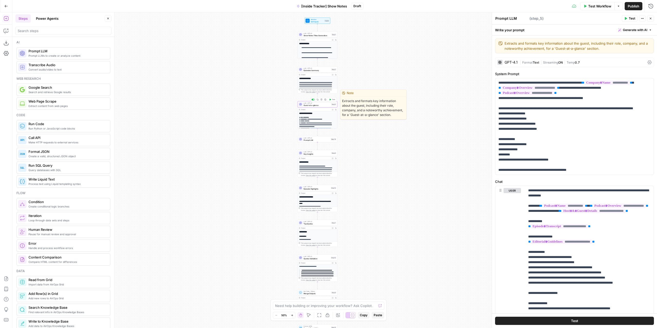
type textarea "Guest-at-a-glance"
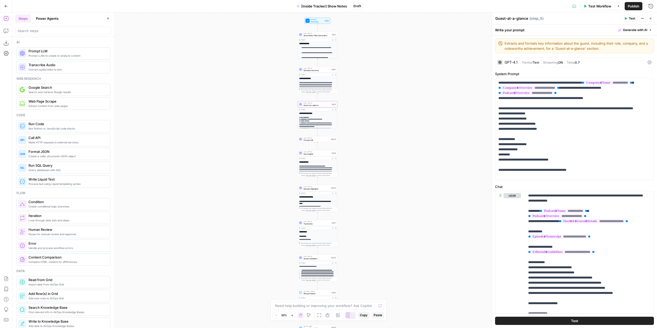
click at [362, 112] on div "**********" at bounding box center [334, 170] width 645 height 316
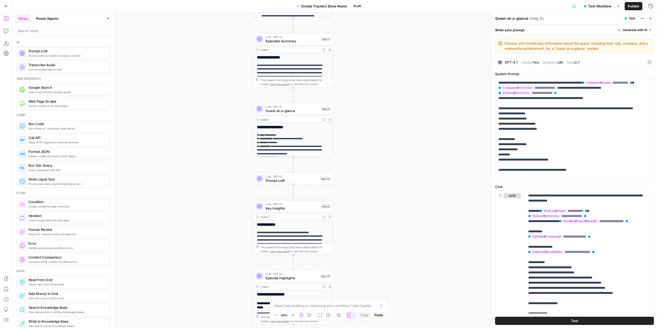
drag, startPoint x: 326, startPoint y: 127, endPoint x: 344, endPoint y: 137, distance: 20.9
click at [344, 137] on div "**********" at bounding box center [334, 170] width 645 height 316
click at [310, 112] on span "Guest-at-a-glance" at bounding box center [292, 110] width 53 height 5
click at [301, 42] on span "Episodes Summary" at bounding box center [292, 41] width 53 height 5
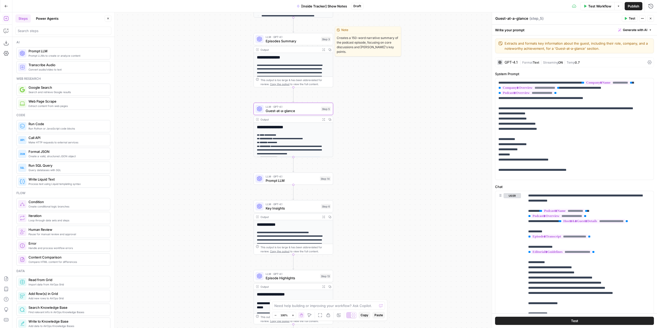
click at [301, 42] on span "Episodes Summary" at bounding box center [292, 41] width 53 height 5
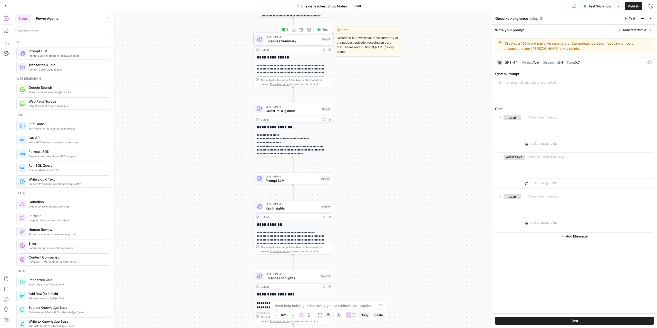
click at [301, 42] on span "Episodes Summary" at bounding box center [292, 41] width 53 height 5
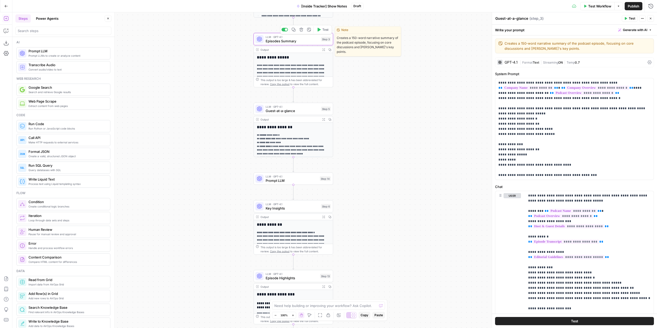
type textarea "Episodes Summary"
drag, startPoint x: 612, startPoint y: 99, endPoint x: 491, endPoint y: 83, distance: 122.5
click at [492, 83] on div "**********" at bounding box center [574, 170] width 165 height 316
click at [605, 91] on p "**********" at bounding box center [573, 129] width 149 height 98
drag, startPoint x: 598, startPoint y: 98, endPoint x: 492, endPoint y: 84, distance: 107.0
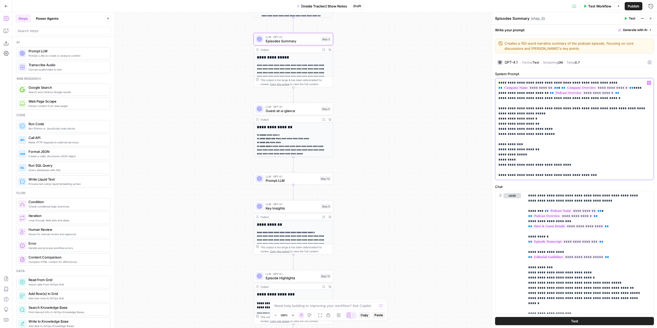
click at [492, 84] on div "**********" at bounding box center [574, 170] width 165 height 316
copy p "**********"
click at [302, 183] on span "Prompt LLM" at bounding box center [292, 180] width 52 height 5
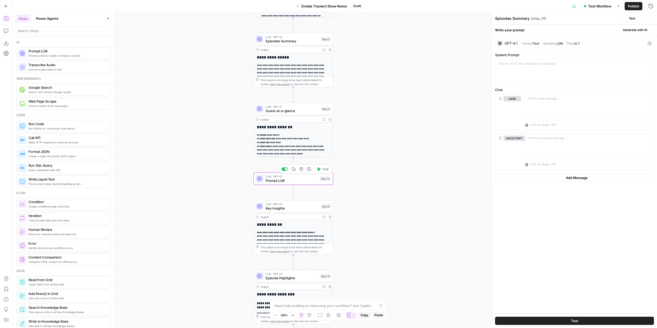
type textarea "Prompt LLM"
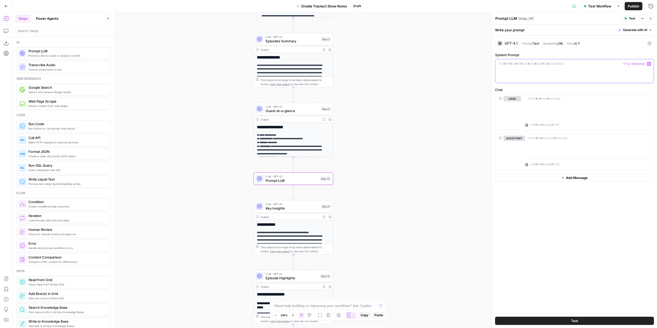
click at [515, 67] on div at bounding box center [575, 71] width 158 height 24
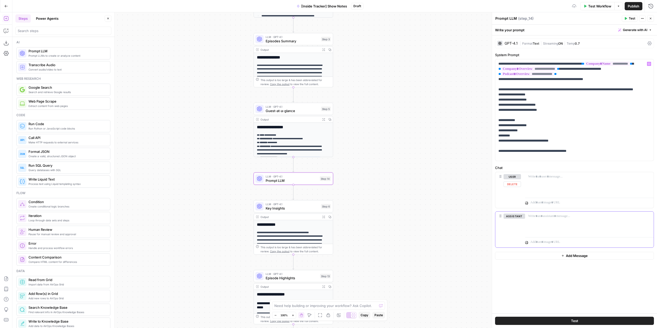
click at [513, 224] on button "Delete" at bounding box center [515, 224] width 22 height 6
click at [224, 316] on div "**********" at bounding box center [334, 170] width 645 height 316
click at [290, 305] on textarea at bounding box center [326, 306] width 103 height 5
paste textarea "Provide timestamps with highlights of the episode. Break it up according to dif…"
paste textarea "Lo Ipsumdol: Sitametconse: 44:60:70 Adi elit sed doeiusm te in u laboreetd mag …"
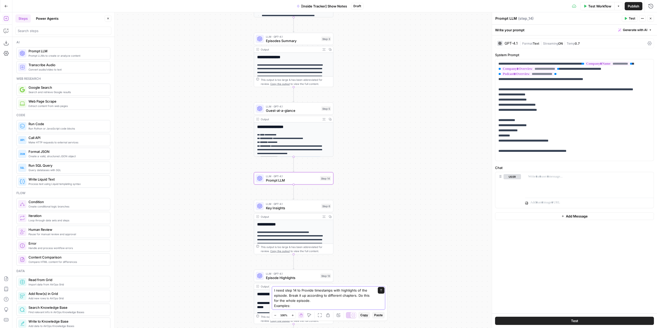
type textarea "L ipsu dolo 12 si Ametcon adipiscing elit seddoeiusm te inc utlabor. Etdol ma a…"
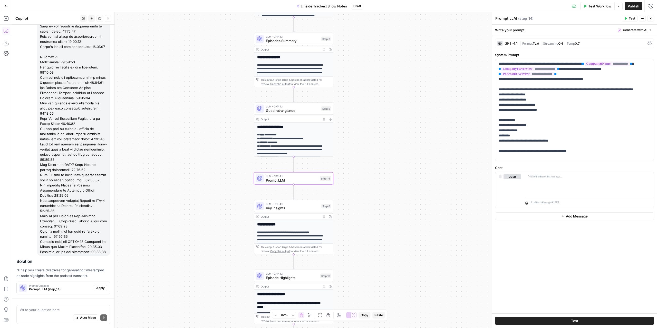
scroll to position [191, 0]
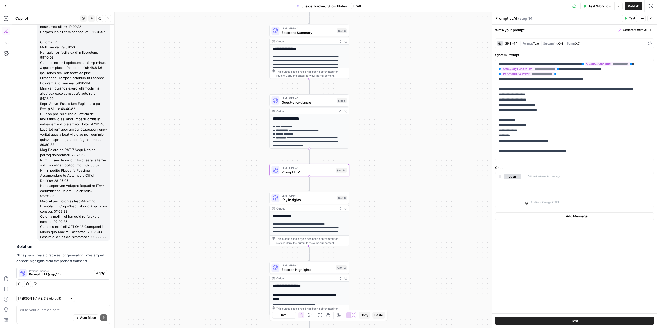
click at [96, 273] on span "Apply" at bounding box center [100, 273] width 8 height 5
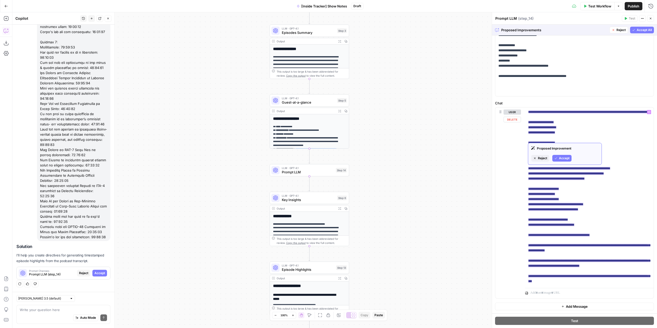
scroll to position [249, 0]
click at [100, 276] on span "Accept" at bounding box center [100, 273] width 11 height 5
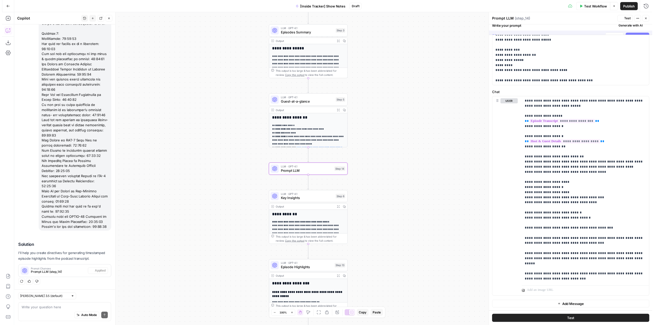
scroll to position [0, 0]
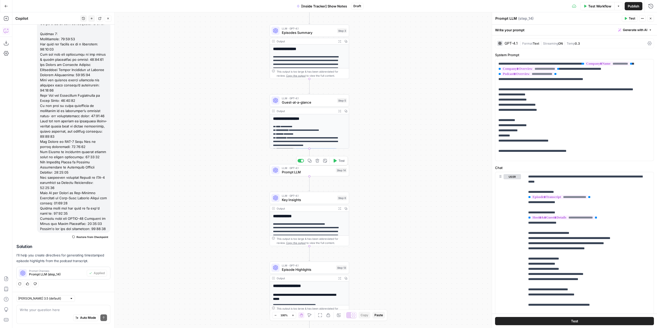
click at [338, 163] on button "Test" at bounding box center [339, 161] width 16 height 7
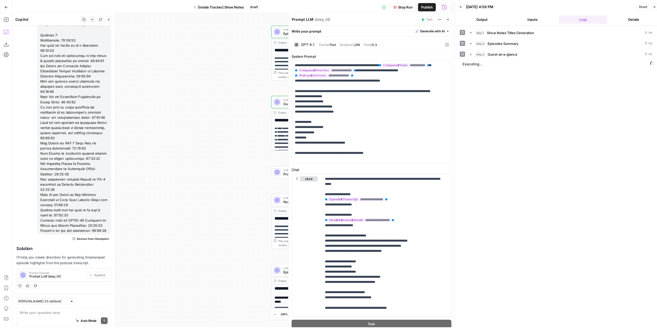
scroll to position [199, 0]
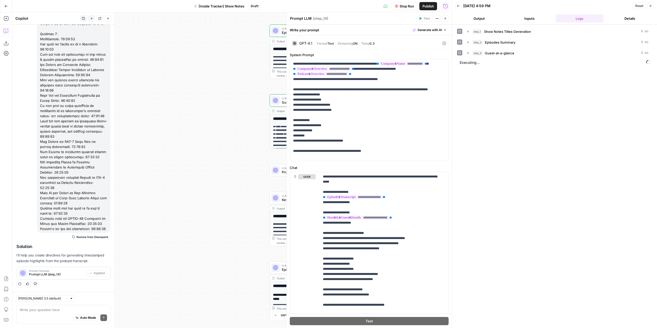
click at [486, 18] on button "Output" at bounding box center [479, 18] width 48 height 8
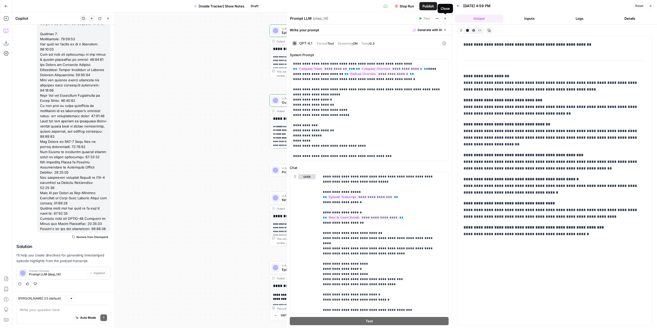
click at [445, 20] on icon "button" at bounding box center [445, 18] width 3 height 3
